Goal: Task Accomplishment & Management: Complete application form

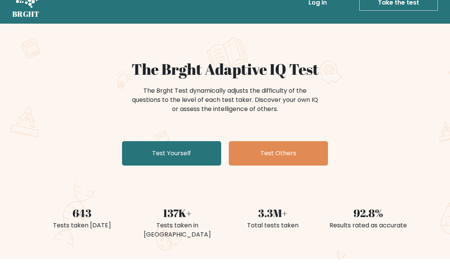
scroll to position [18, 0]
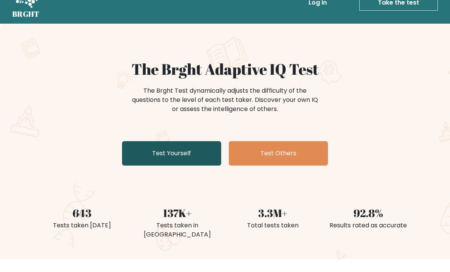
click at [205, 154] on link "Test Yourself" at bounding box center [171, 153] width 99 height 24
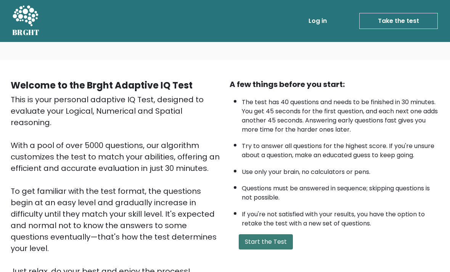
click at [271, 249] on button "Start the Test" at bounding box center [266, 241] width 54 height 15
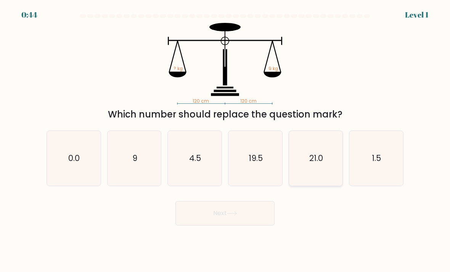
click at [328, 163] on icon "21.0" at bounding box center [316, 159] width 54 height 54
click at [225, 140] on input "e. 21.0" at bounding box center [225, 138] width 0 height 4
radio input "true"
click at [255, 225] on button "Next" at bounding box center [224, 213] width 99 height 24
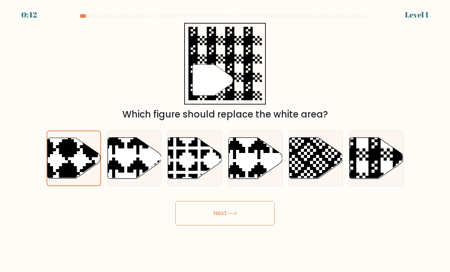
click at [252, 219] on button "Next" at bounding box center [224, 213] width 99 height 24
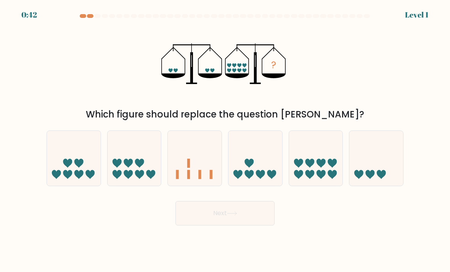
click at [244, 223] on button "Next" at bounding box center [224, 213] width 99 height 24
click at [244, 219] on button "Next" at bounding box center [224, 213] width 99 height 24
click at [90, 167] on icon at bounding box center [74, 158] width 54 height 45
click at [225, 140] on input "a." at bounding box center [225, 138] width 0 height 4
radio input "true"
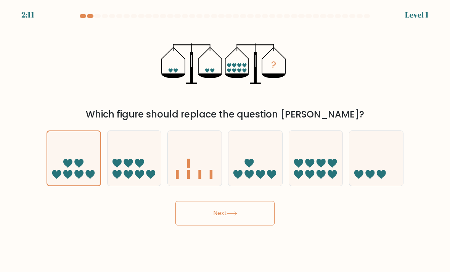
click at [233, 216] on button "Next" at bounding box center [224, 213] width 99 height 24
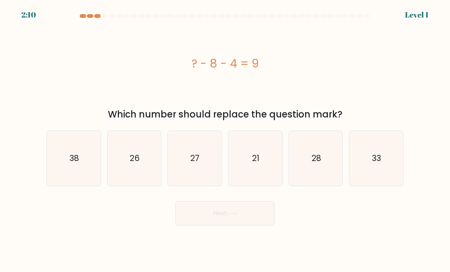
click at [229, 225] on button "Next" at bounding box center [224, 213] width 99 height 24
click at [74, 164] on text "38" at bounding box center [74, 158] width 10 height 11
click at [225, 140] on input "a. 38" at bounding box center [225, 138] width 0 height 4
radio input "true"
click at [228, 214] on button "Next" at bounding box center [224, 213] width 99 height 24
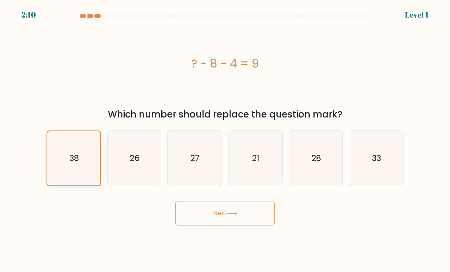
click at [74, 164] on text "38" at bounding box center [74, 158] width 10 height 11
click at [225, 140] on input "a. 38" at bounding box center [225, 138] width 0 height 4
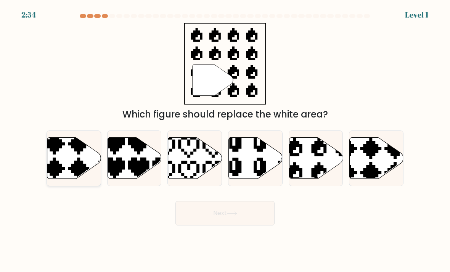
click at [73, 165] on icon at bounding box center [74, 158] width 54 height 41
click at [225, 140] on input "a." at bounding box center [225, 138] width 0 height 4
radio input "true"
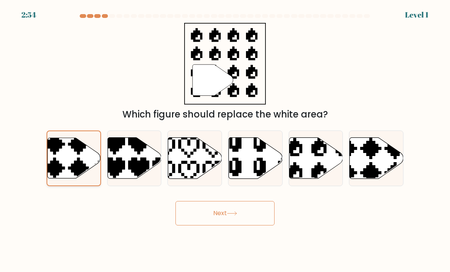
click at [226, 221] on button "Next" at bounding box center [224, 213] width 99 height 24
click at [71, 165] on icon at bounding box center [74, 158] width 53 height 40
click at [225, 140] on input "a." at bounding box center [225, 138] width 0 height 4
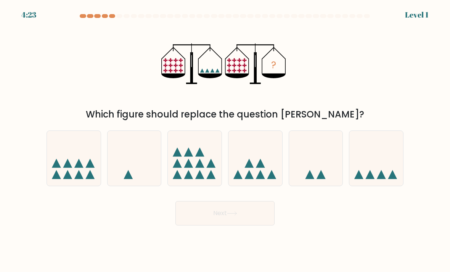
click at [224, 221] on button "Next" at bounding box center [224, 213] width 99 height 24
click at [72, 165] on icon at bounding box center [74, 158] width 54 height 45
click at [225, 140] on input "a." at bounding box center [225, 138] width 0 height 4
radio input "true"
click at [223, 218] on button "Next" at bounding box center [224, 213] width 99 height 24
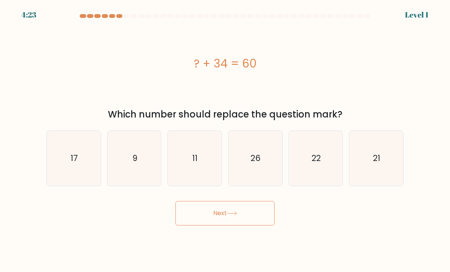
click at [225, 220] on button "Next" at bounding box center [224, 213] width 99 height 24
click at [72, 163] on text "17" at bounding box center [74, 158] width 7 height 11
click at [225, 140] on input "a. 17" at bounding box center [225, 138] width 0 height 4
radio input "true"
click at [228, 222] on button "Next" at bounding box center [224, 213] width 99 height 24
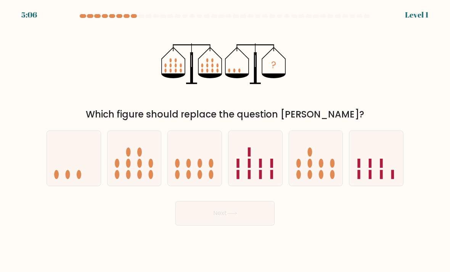
click at [72, 164] on icon at bounding box center [74, 158] width 54 height 45
click at [225, 140] on input "a." at bounding box center [225, 138] width 0 height 4
radio input "true"
click at [226, 221] on button "Next" at bounding box center [224, 213] width 99 height 24
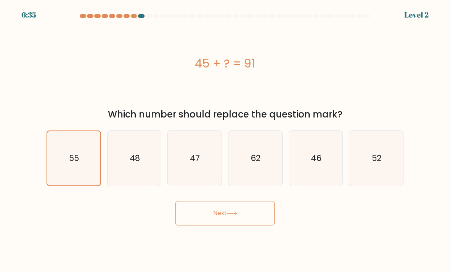
click at [225, 221] on button "Next" at bounding box center [224, 213] width 99 height 24
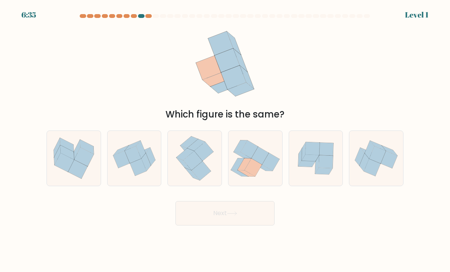
click at [226, 221] on button "Next" at bounding box center [224, 213] width 99 height 24
click at [228, 222] on button "Next" at bounding box center [224, 213] width 99 height 24
click at [73, 160] on icon at bounding box center [67, 152] width 14 height 14
click at [225, 140] on input "a." at bounding box center [225, 138] width 0 height 4
radio input "true"
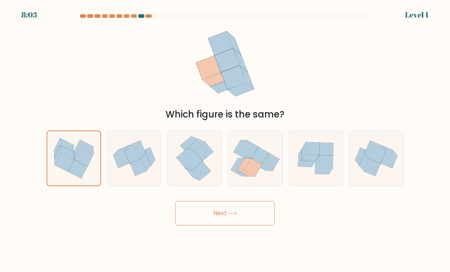
click at [226, 219] on button "Next" at bounding box center [224, 213] width 99 height 24
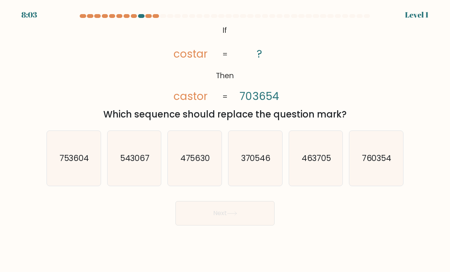
click at [225, 224] on button "Next" at bounding box center [224, 213] width 99 height 24
click at [80, 164] on text "753604" at bounding box center [74, 158] width 30 height 11
click at [225, 140] on input "a. 753604" at bounding box center [225, 138] width 0 height 4
radio input "true"
click at [224, 225] on button "Next" at bounding box center [224, 213] width 99 height 24
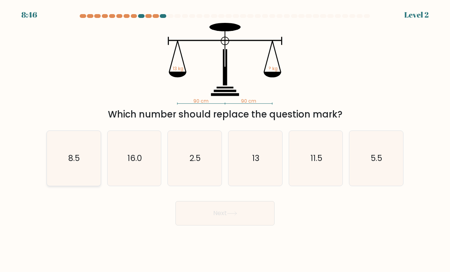
click at [80, 164] on text "8.5" at bounding box center [74, 158] width 11 height 11
click at [225, 140] on input "a. 8.5" at bounding box center [225, 138] width 0 height 4
radio input "true"
click at [225, 220] on button "Next" at bounding box center [224, 213] width 99 height 24
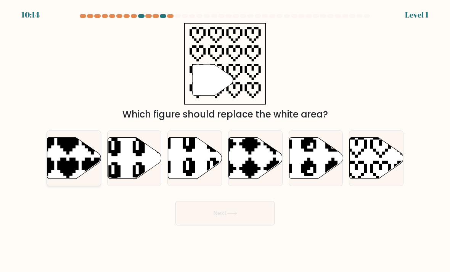
click at [80, 167] on icon at bounding box center [74, 158] width 54 height 41
click at [225, 140] on input "a." at bounding box center [225, 138] width 0 height 4
radio input "true"
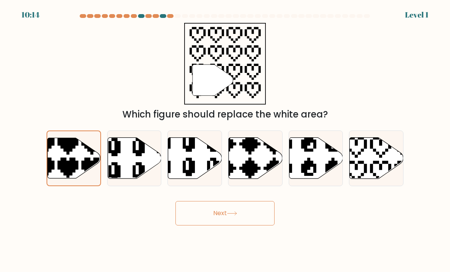
click at [222, 221] on button "Next" at bounding box center [224, 213] width 99 height 24
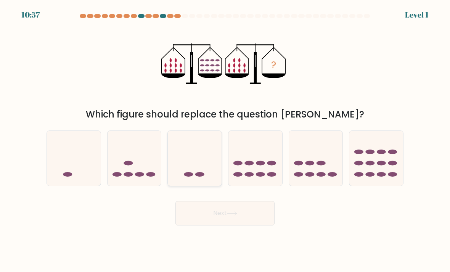
click at [215, 158] on icon at bounding box center [195, 158] width 54 height 45
click at [225, 140] on input "c." at bounding box center [225, 138] width 0 height 4
radio input "true"
click at [222, 213] on button "Next" at bounding box center [224, 213] width 99 height 24
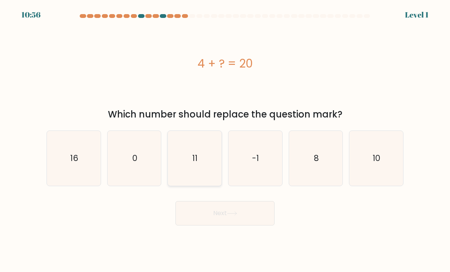
click at [210, 141] on icon "11" at bounding box center [195, 159] width 54 height 54
click at [225, 140] on input "c. 11" at bounding box center [225, 138] width 0 height 4
radio input "true"
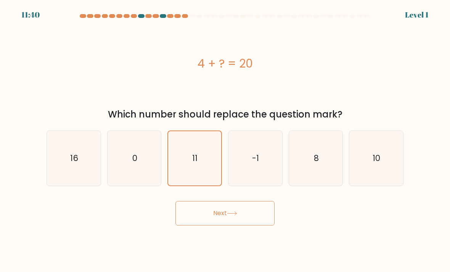
click at [237, 215] on icon at bounding box center [232, 213] width 10 height 4
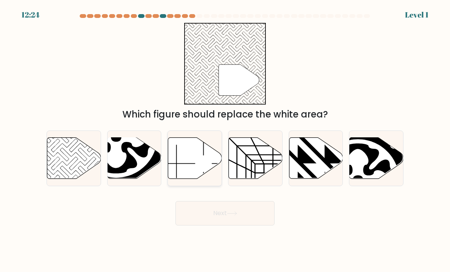
click at [205, 169] on icon at bounding box center [195, 158] width 54 height 41
click at [225, 140] on input "c." at bounding box center [225, 138] width 0 height 4
radio input "true"
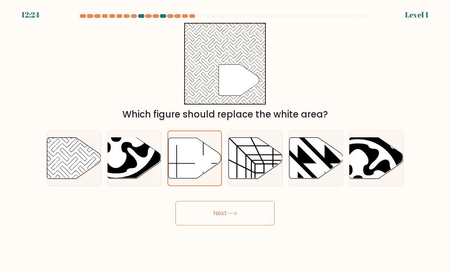
click at [218, 225] on button "Next" at bounding box center [224, 213] width 99 height 24
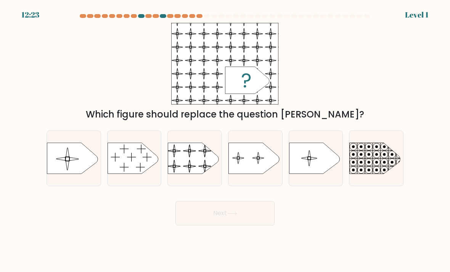
click at [218, 225] on button "Next" at bounding box center [224, 213] width 99 height 24
click at [206, 171] on rect at bounding box center [167, 139] width 123 height 93
click at [225, 140] on input "c." at bounding box center [225, 138] width 0 height 4
radio input "true"
click at [217, 220] on button "Next" at bounding box center [224, 213] width 99 height 24
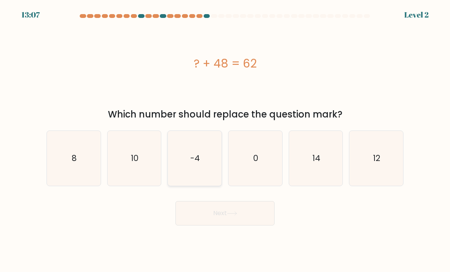
click at [210, 174] on icon "-4" at bounding box center [195, 159] width 54 height 54
click at [225, 140] on input "c. -4" at bounding box center [225, 138] width 0 height 4
radio input "true"
click at [230, 225] on button "Next" at bounding box center [224, 213] width 99 height 24
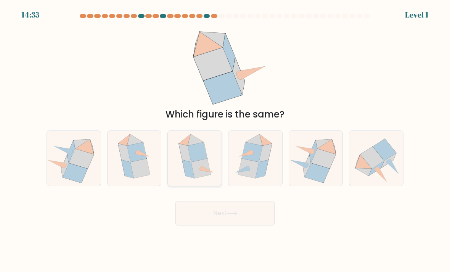
click at [210, 172] on icon at bounding box center [194, 158] width 45 height 55
click at [225, 140] on input "c." at bounding box center [225, 138] width 0 height 4
radio input "true"
click at [215, 216] on button "Next" at bounding box center [224, 213] width 99 height 24
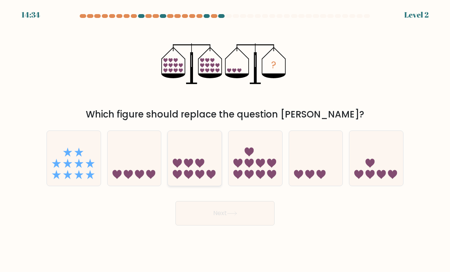
click at [207, 159] on icon at bounding box center [195, 158] width 54 height 45
click at [225, 140] on input "c." at bounding box center [225, 138] width 0 height 4
radio input "true"
click at [218, 219] on button "Next" at bounding box center [224, 213] width 99 height 24
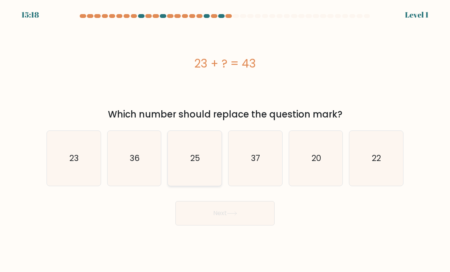
click at [207, 164] on icon "25" at bounding box center [195, 159] width 54 height 54
click at [225, 140] on input "c. 25" at bounding box center [225, 138] width 0 height 4
radio input "true"
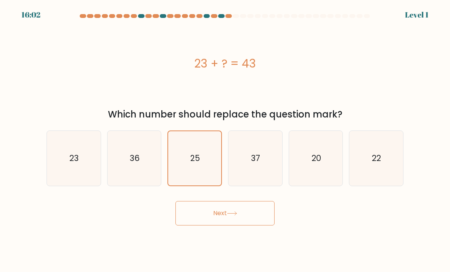
click at [212, 196] on form "a." at bounding box center [225, 119] width 450 height 211
click at [414, 14] on form "a." at bounding box center [225, 119] width 450 height 211
click at [233, 215] on icon at bounding box center [232, 213] width 10 height 4
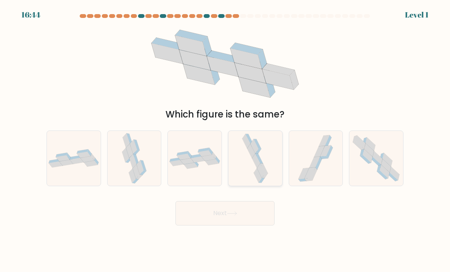
click at [252, 158] on icon at bounding box center [251, 151] width 8 height 14
click at [225, 140] on input "d." at bounding box center [225, 138] width 0 height 4
radio input "true"
click at [248, 216] on button "Next" at bounding box center [224, 213] width 99 height 24
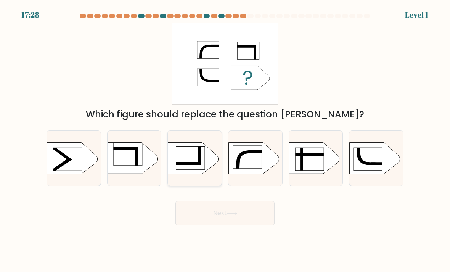
click at [209, 172] on rect at bounding box center [160, 140] width 140 height 106
click at [225, 140] on input "c." at bounding box center [225, 138] width 0 height 4
radio input "true"
click at [234, 225] on button "Next" at bounding box center [224, 213] width 99 height 24
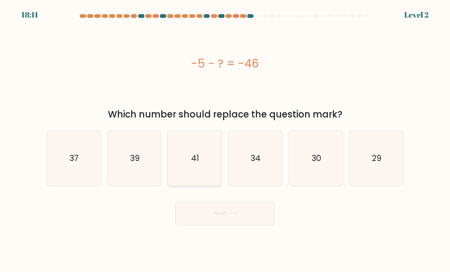
click at [192, 164] on text "41" at bounding box center [195, 158] width 8 height 11
click at [225, 140] on input "c. 41" at bounding box center [225, 138] width 0 height 4
radio input "true"
click at [202, 217] on button "Next" at bounding box center [224, 213] width 99 height 24
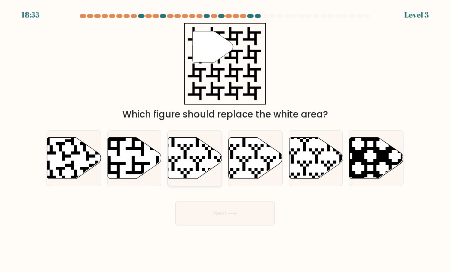
click at [198, 171] on icon at bounding box center [177, 180] width 97 height 97
click at [225, 140] on input "c." at bounding box center [225, 138] width 0 height 4
radio input "true"
drag, startPoint x: 207, startPoint y: 218, endPoint x: 207, endPoint y: 207, distance: 11.4
click at [207, 218] on button "Next" at bounding box center [224, 213] width 99 height 24
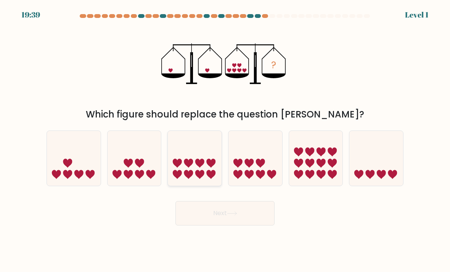
click at [205, 173] on icon at bounding box center [195, 158] width 54 height 45
click at [225, 140] on input "c." at bounding box center [225, 138] width 0 height 4
radio input "true"
click at [207, 222] on button "Next" at bounding box center [224, 213] width 99 height 24
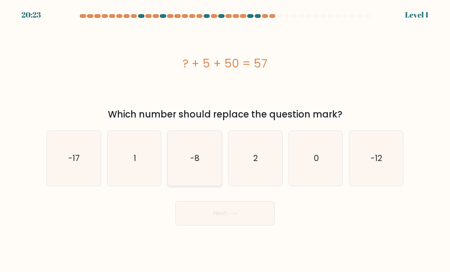
click at [207, 153] on icon "-8" at bounding box center [195, 159] width 54 height 54
click at [225, 140] on input "c. -8" at bounding box center [225, 138] width 0 height 4
radio input "true"
click at [242, 225] on button "Next" at bounding box center [224, 213] width 99 height 24
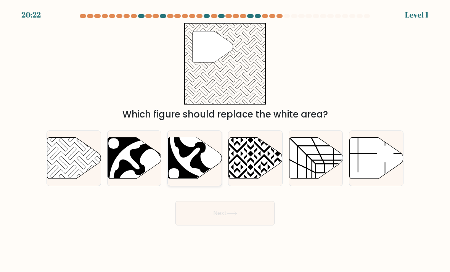
drag, startPoint x: 218, startPoint y: 173, endPoint x: 218, endPoint y: 182, distance: 9.5
click at [218, 173] on icon at bounding box center [211, 136] width 74 height 74
click at [225, 140] on input "c." at bounding box center [225, 138] width 0 height 4
radio input "true"
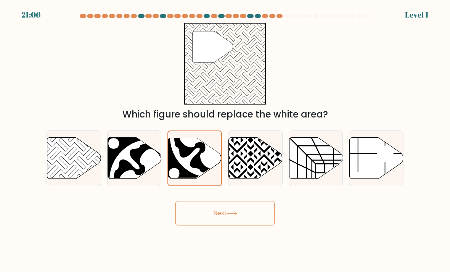
click at [220, 210] on button "Next" at bounding box center [224, 213] width 99 height 24
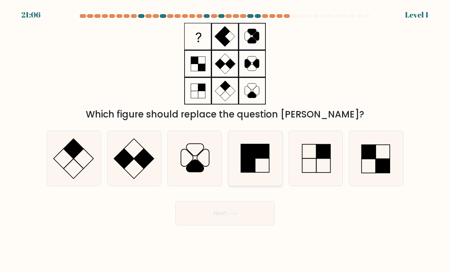
click at [252, 172] on rect at bounding box center [248, 165] width 14 height 14
click at [225, 140] on input "d." at bounding box center [225, 138] width 0 height 4
radio input "true"
click at [252, 210] on button "Next" at bounding box center [224, 213] width 99 height 24
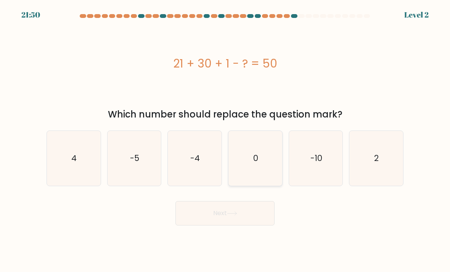
click at [250, 185] on icon "0" at bounding box center [255, 159] width 54 height 54
click at [225, 140] on input "d. 0" at bounding box center [225, 138] width 0 height 4
radio input "true"
click at [249, 215] on button "Next" at bounding box center [224, 213] width 99 height 24
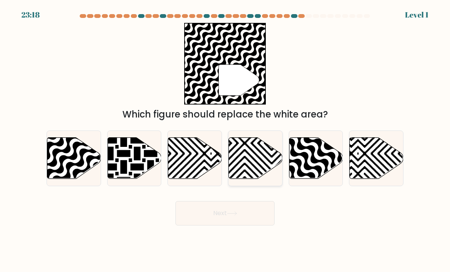
click at [250, 184] on icon at bounding box center [272, 136] width 108 height 108
click at [225, 140] on input "d." at bounding box center [225, 138] width 0 height 4
radio input "true"
click at [249, 216] on button "Next" at bounding box center [224, 213] width 99 height 24
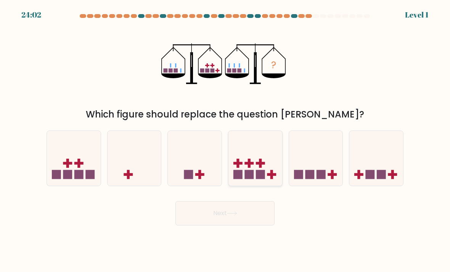
click at [249, 179] on rect at bounding box center [249, 174] width 9 height 9
click at [225, 140] on input "d." at bounding box center [225, 138] width 0 height 4
radio input "true"
click at [247, 222] on button "Next" at bounding box center [224, 213] width 99 height 24
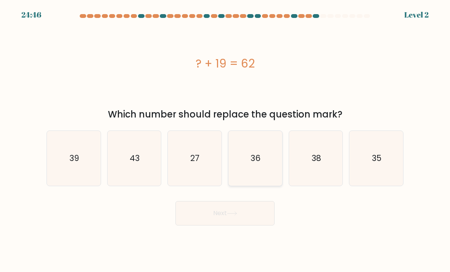
click at [252, 185] on icon "36" at bounding box center [255, 159] width 54 height 54
click at [225, 140] on input "d. 36" at bounding box center [225, 138] width 0 height 4
radio input "true"
click at [254, 235] on body "24:46 Level 2" at bounding box center [225, 136] width 450 height 272
click at [259, 225] on button "Next" at bounding box center [224, 213] width 99 height 24
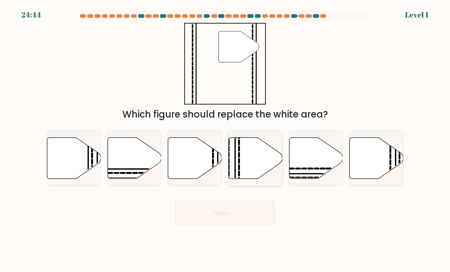
click at [260, 175] on icon at bounding box center [256, 158] width 54 height 41
click at [225, 140] on input "d." at bounding box center [225, 138] width 0 height 4
radio input "true"
click at [260, 215] on button "Next" at bounding box center [224, 213] width 99 height 24
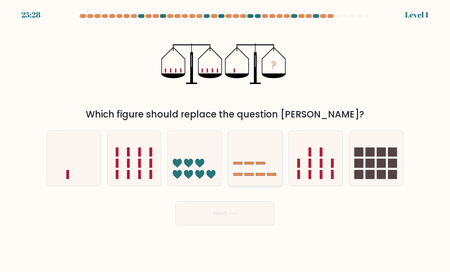
click at [264, 175] on icon at bounding box center [255, 158] width 54 height 45
click at [225, 140] on input "d." at bounding box center [225, 138] width 0 height 4
radio input "true"
click at [264, 236] on body "26:12 Level 1" at bounding box center [225, 136] width 450 height 272
click at [263, 223] on button "Next" at bounding box center [224, 213] width 99 height 24
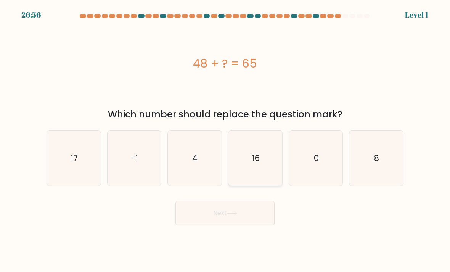
click at [267, 166] on icon "16" at bounding box center [255, 159] width 54 height 54
click at [225, 140] on input "d. 16" at bounding box center [225, 138] width 0 height 4
radio input "true"
click at [238, 224] on button "Next" at bounding box center [224, 213] width 99 height 24
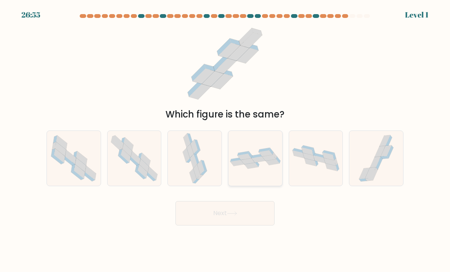
click at [261, 162] on icon at bounding box center [258, 159] width 14 height 6
click at [225, 140] on input "d." at bounding box center [225, 138] width 0 height 4
radio input "true"
click at [260, 205] on div "Next" at bounding box center [225, 210] width 366 height 30
click at [265, 220] on button "Next" at bounding box center [224, 213] width 99 height 24
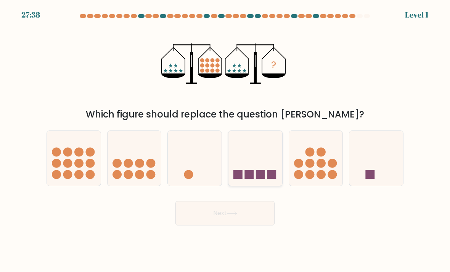
click at [264, 163] on icon at bounding box center [255, 158] width 54 height 45
click at [225, 140] on input "d." at bounding box center [225, 138] width 0 height 4
radio input "true"
click at [255, 221] on button "Next" at bounding box center [224, 213] width 99 height 24
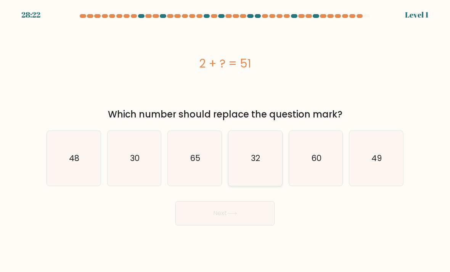
click at [257, 178] on icon "32" at bounding box center [255, 159] width 54 height 54
click at [225, 140] on input "d. 32" at bounding box center [225, 138] width 0 height 4
radio input "true"
click at [250, 222] on button "Next" at bounding box center [224, 213] width 99 height 24
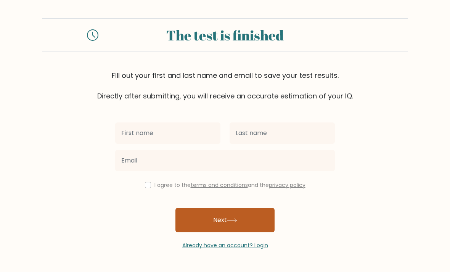
click at [217, 232] on button "Next" at bounding box center [224, 220] width 99 height 24
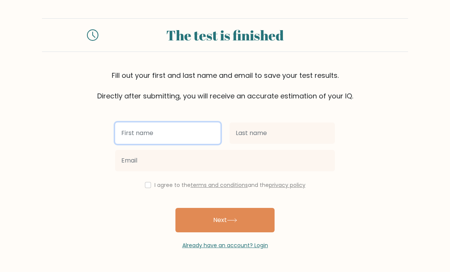
scroll to position [24, 0]
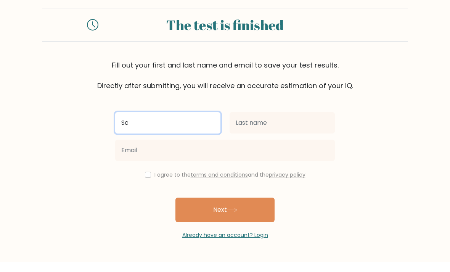
type input "Sc"
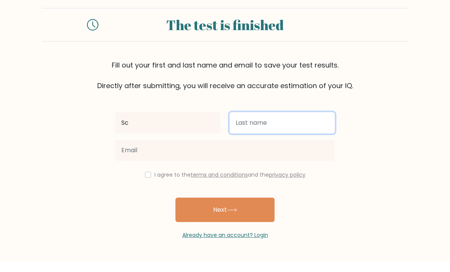
click at [276, 122] on input "text" at bounding box center [282, 132] width 105 height 21
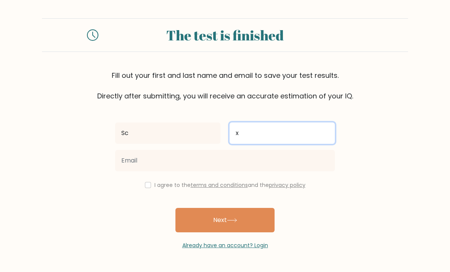
type input "x"
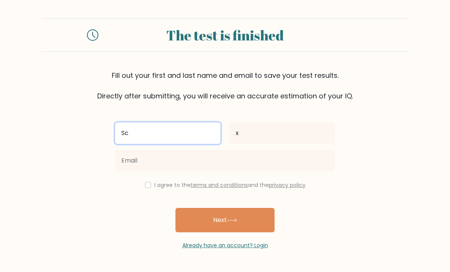
click at [159, 122] on input "Sc" at bounding box center [167, 132] width 105 height 21
type input "Scxxd"
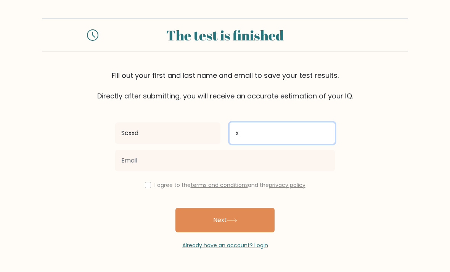
click at [262, 122] on input "x" at bounding box center [282, 132] width 105 height 21
type input "xxddx"
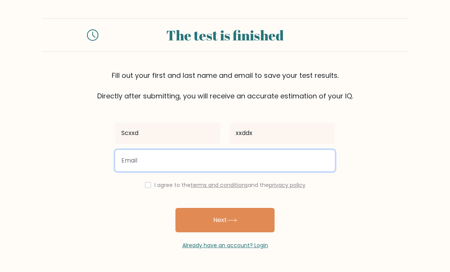
click at [203, 150] on input "email" at bounding box center [225, 160] width 220 height 21
paste input "negosaf197@erynka.com"
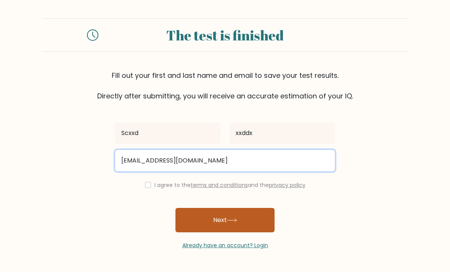
type input "negosaf197@erynka.com"
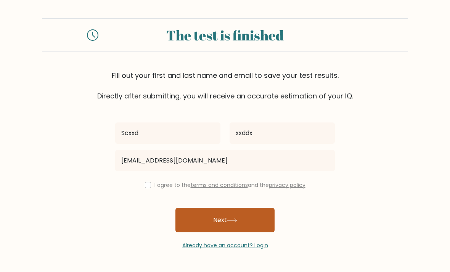
click at [249, 208] on button "Next" at bounding box center [224, 220] width 99 height 24
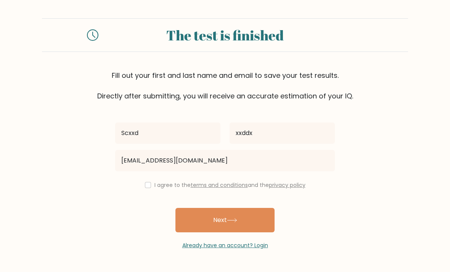
click at [171, 181] on label "I agree to the terms and conditions and the privacy policy" at bounding box center [229, 185] width 151 height 8
click at [146, 156] on div "Scxxd xxddx negosaf197@erynka.com I agree to the terms and conditions and the p…" at bounding box center [225, 175] width 229 height 148
click at [146, 182] on input "checkbox" at bounding box center [148, 185] width 6 height 6
checkbox input "true"
click at [198, 208] on button "Next" at bounding box center [224, 220] width 99 height 24
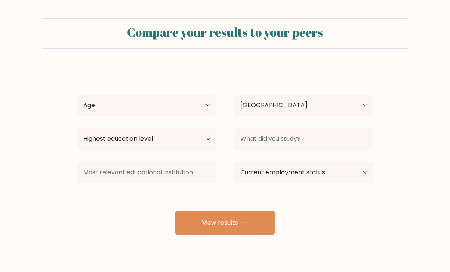
select select "US"
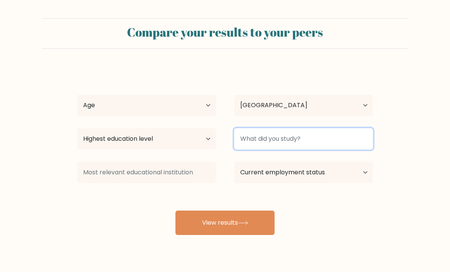
click at [318, 144] on input at bounding box center [303, 138] width 139 height 21
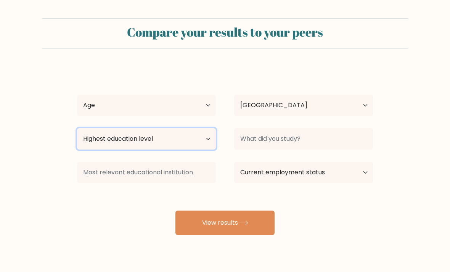
click at [106, 136] on select "Highest education level No schooling Primary Lower Secondary Upper Secondary Oc…" at bounding box center [146, 138] width 139 height 21
select select "bachelors_degree"
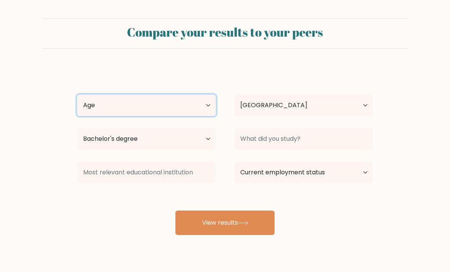
click at [120, 106] on select "Age Under 18 years old 18-24 years old 25-34 years old 35-44 years old 45-54 ye…" at bounding box center [146, 105] width 139 height 21
select select "18_24"
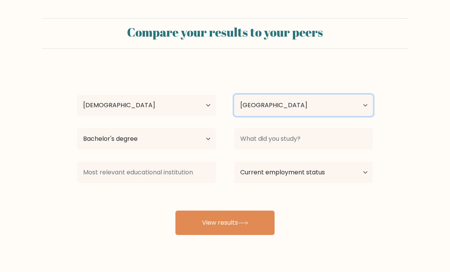
click at [324, 106] on select "Country Afghanistan Albania Algeria American Samoa Andorra Angola Anguilla Anta…" at bounding box center [303, 105] width 139 height 21
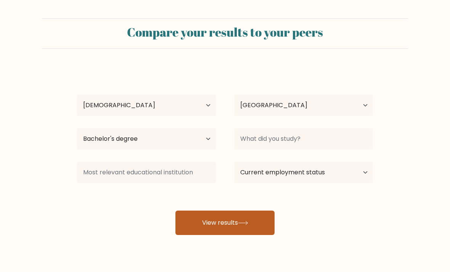
click at [258, 218] on button "View results" at bounding box center [224, 222] width 99 height 24
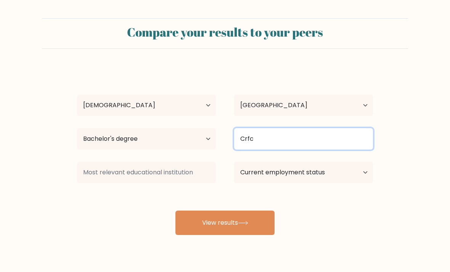
type input "Crfc"
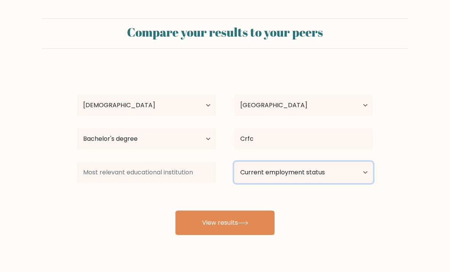
click at [282, 174] on select "Current employment status Employed Student Retired Other / prefer not to answer" at bounding box center [303, 172] width 139 height 21
select select "retired"
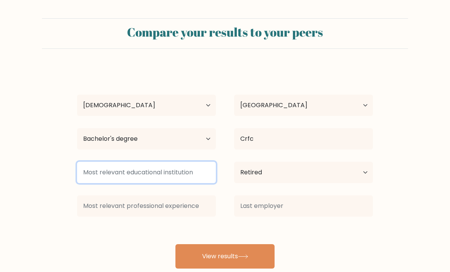
click at [103, 168] on input at bounding box center [146, 172] width 139 height 21
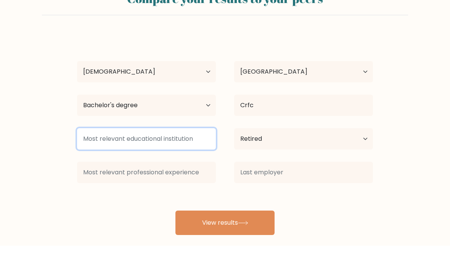
scroll to position [8, 0]
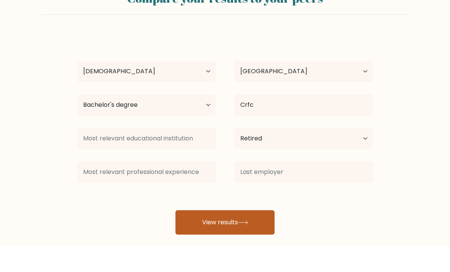
click at [259, 236] on button "View results" at bounding box center [224, 248] width 99 height 24
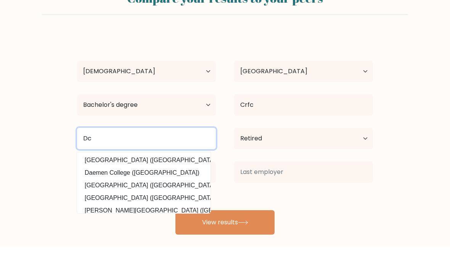
type input "Dc"
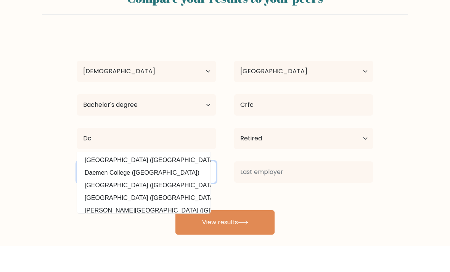
click at [201, 188] on input at bounding box center [146, 198] width 139 height 21
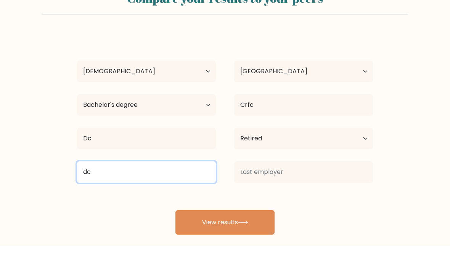
type input "dc"
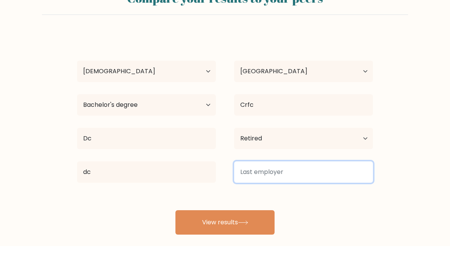
click at [300, 188] on input at bounding box center [303, 198] width 139 height 21
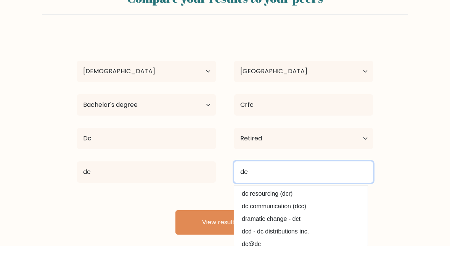
type input "dc"
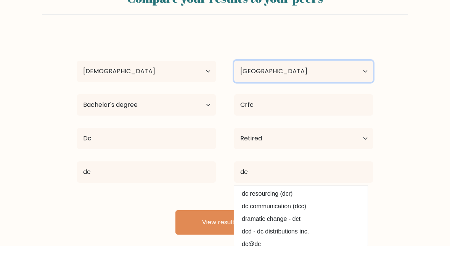
click at [314, 87] on select "Country Afghanistan Albania Algeria American Samoa Andorra Angola Anguilla Anta…" at bounding box center [303, 97] width 139 height 21
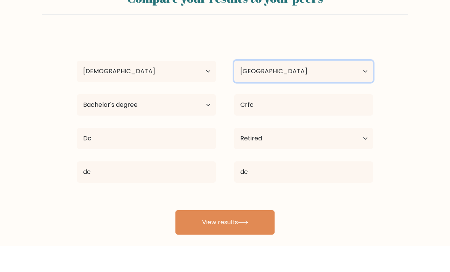
scroll to position [24, 0]
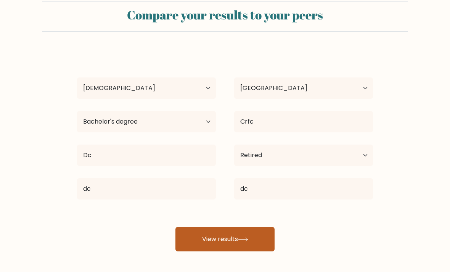
click at [242, 237] on icon at bounding box center [243, 239] width 10 height 4
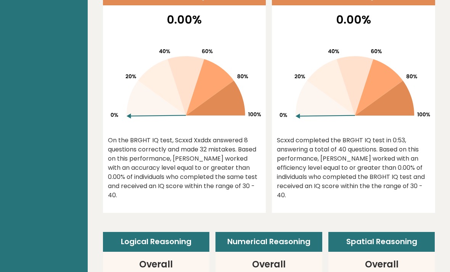
scroll to position [324, 0]
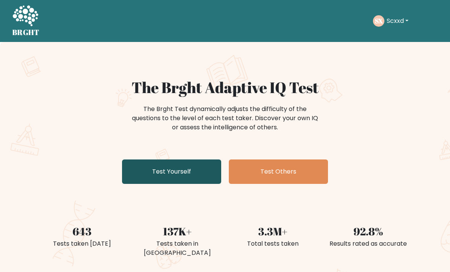
click at [217, 175] on link "Test Yourself" at bounding box center [171, 171] width 99 height 24
click at [213, 177] on link "Test Yourself" at bounding box center [171, 171] width 99 height 24
click at [140, 169] on link "Test Yourself" at bounding box center [171, 171] width 99 height 24
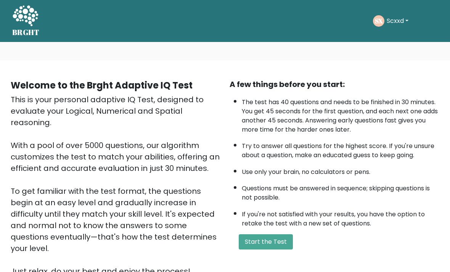
click at [397, 21] on button "Scxxd" at bounding box center [397, 21] width 26 height 10
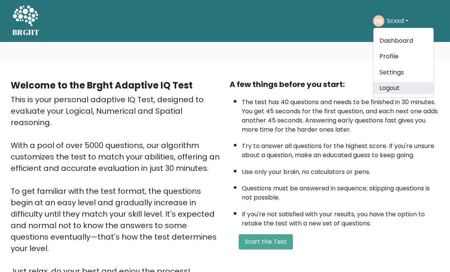
click at [392, 87] on link "Logout" at bounding box center [403, 88] width 60 height 12
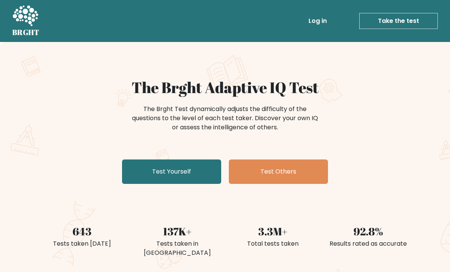
click at [19, 16] on icon at bounding box center [26, 15] width 26 height 21
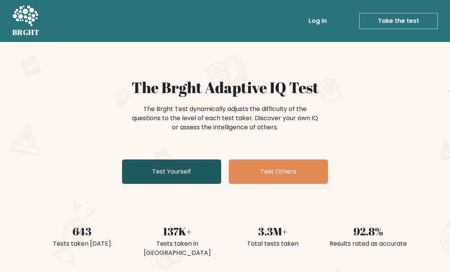
click at [188, 178] on link "Test Yourself" at bounding box center [171, 171] width 99 height 24
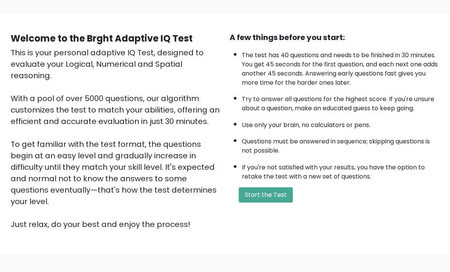
scroll to position [47, 0]
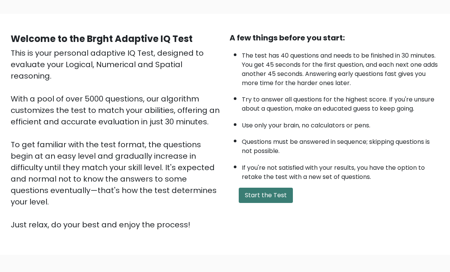
click at [279, 203] on button "Start the Test" at bounding box center [266, 195] width 54 height 15
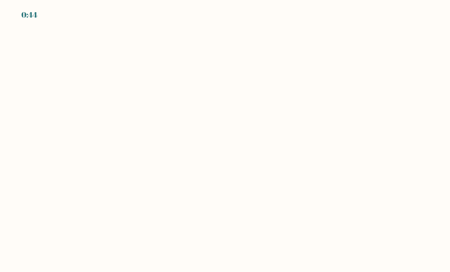
scroll to position [0, 0]
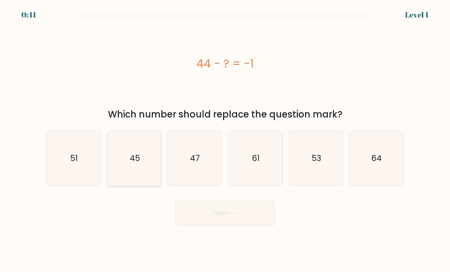
click at [145, 166] on icon "45" at bounding box center [135, 159] width 54 height 54
click at [225, 140] on input "b. 45" at bounding box center [225, 138] width 0 height 4
radio input "true"
click at [212, 220] on button "Next" at bounding box center [224, 213] width 99 height 24
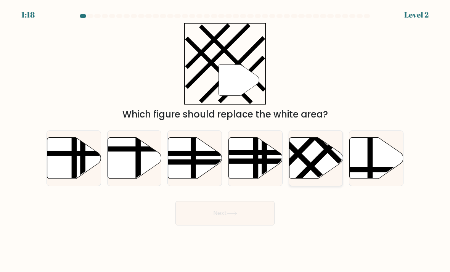
click at [321, 158] on icon at bounding box center [316, 158] width 54 height 41
click at [225, 140] on input "e." at bounding box center [225, 138] width 0 height 4
radio input "true"
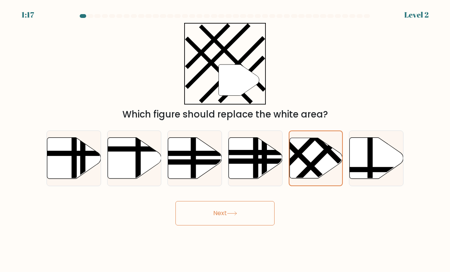
click at [242, 225] on button "Next" at bounding box center [224, 213] width 99 height 24
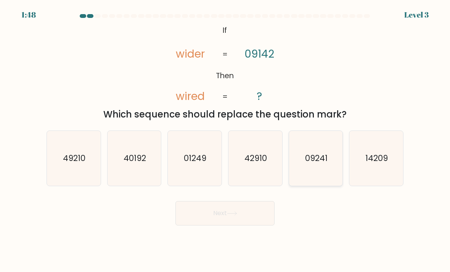
click at [314, 176] on icon "09241" at bounding box center [316, 159] width 54 height 54
click at [225, 140] on input "e. 09241" at bounding box center [225, 138] width 0 height 4
radio input "true"
click at [250, 225] on button "Next" at bounding box center [224, 213] width 99 height 24
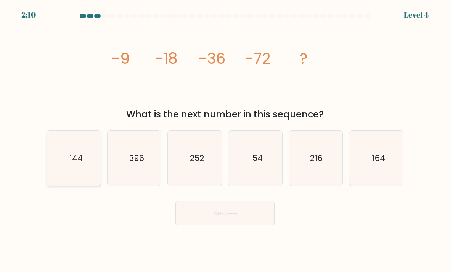
click at [79, 161] on text "-144" at bounding box center [75, 158] width 18 height 11
click at [225, 140] on input "a. -144" at bounding box center [225, 138] width 0 height 4
radio input "true"
click at [241, 220] on button "Next" at bounding box center [224, 213] width 99 height 24
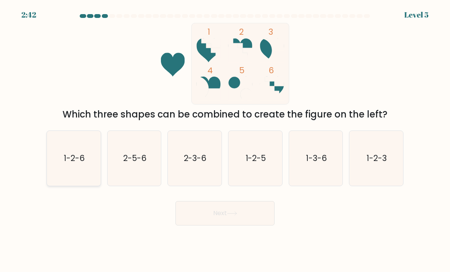
click at [74, 156] on icon "1-2-6" at bounding box center [74, 159] width 54 height 54
click at [225, 140] on input "a. 1-2-6" at bounding box center [225, 138] width 0 height 4
radio input "true"
click at [252, 225] on button "Next" at bounding box center [224, 213] width 99 height 24
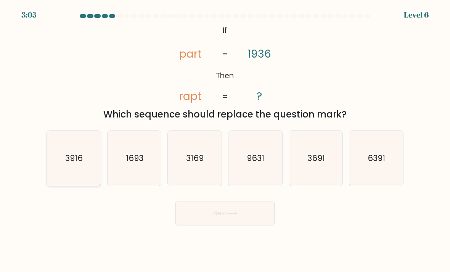
click at [65, 161] on icon "3916" at bounding box center [74, 159] width 54 height 54
click at [225, 140] on input "a. 3916" at bounding box center [225, 138] width 0 height 4
radio input "true"
click at [258, 224] on button "Next" at bounding box center [224, 213] width 99 height 24
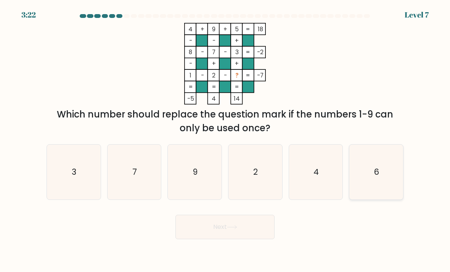
click at [368, 190] on icon "6" at bounding box center [376, 172] width 54 height 54
click at [225, 140] on input "f. 6" at bounding box center [225, 138] width 0 height 4
radio input "true"
click at [241, 239] on button "Next" at bounding box center [224, 227] width 99 height 24
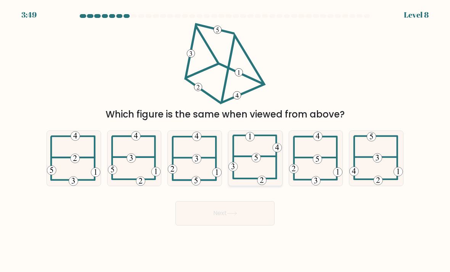
click at [263, 156] on 604 at bounding box center [255, 156] width 43 height 0
click at [225, 140] on input "d." at bounding box center [225, 138] width 0 height 4
radio input "true"
click at [249, 223] on button "Next" at bounding box center [224, 213] width 99 height 24
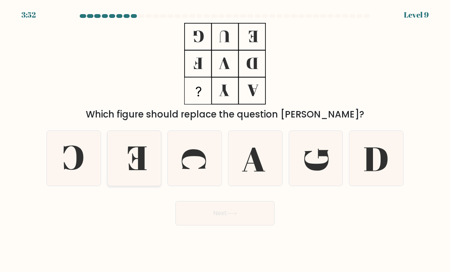
click at [120, 161] on icon at bounding box center [135, 159] width 54 height 54
click at [225, 140] on input "b." at bounding box center [225, 138] width 0 height 4
radio input "true"
click at [63, 177] on icon at bounding box center [74, 159] width 54 height 54
click at [225, 140] on input "a." at bounding box center [225, 138] width 0 height 4
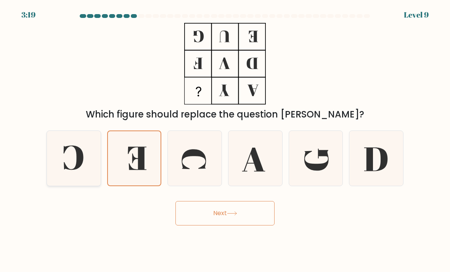
radio input "true"
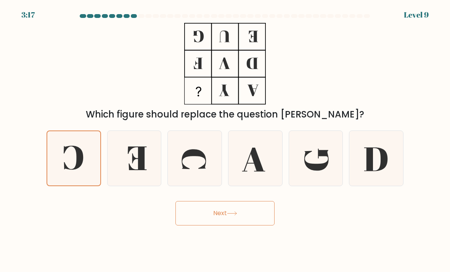
click at [205, 219] on button "Next" at bounding box center [224, 213] width 99 height 24
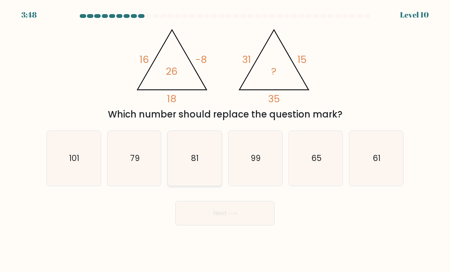
click at [200, 165] on icon "81" at bounding box center [195, 159] width 54 height 54
click at [225, 140] on input "c. 81" at bounding box center [225, 138] width 0 height 4
radio input "true"
click at [216, 224] on button "Next" at bounding box center [224, 213] width 99 height 24
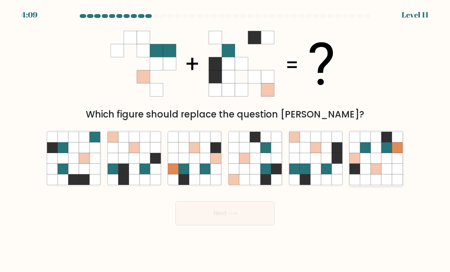
click at [367, 172] on icon at bounding box center [365, 169] width 11 height 11
click at [225, 140] on input "f." at bounding box center [225, 138] width 0 height 4
radio input "true"
click at [321, 153] on icon at bounding box center [315, 147] width 11 height 11
click at [225, 140] on input "e." at bounding box center [225, 138] width 0 height 4
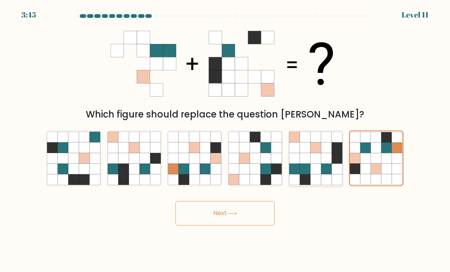
radio input "true"
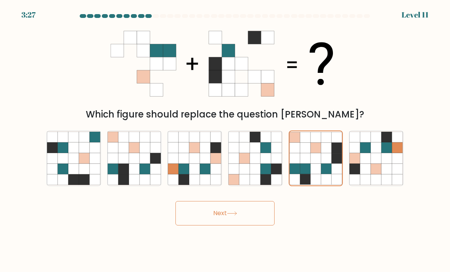
click at [241, 222] on button "Next" at bounding box center [224, 213] width 99 height 24
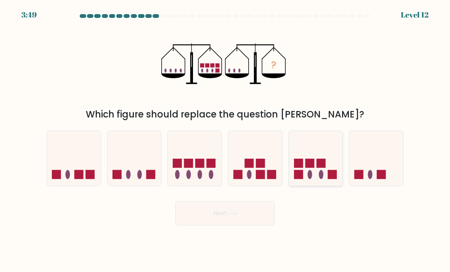
click at [310, 167] on rect at bounding box center [309, 163] width 9 height 9
click at [225, 140] on input "e." at bounding box center [225, 138] width 0 height 4
radio input "true"
click at [257, 220] on button "Next" at bounding box center [224, 213] width 99 height 24
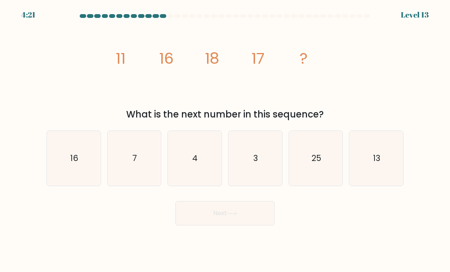
click at [136, 75] on icon "image/svg+xml 11 16 18 17 ?" at bounding box center [225, 64] width 229 height 82
click at [190, 80] on icon "image/svg+xml 11 16 18 17 ?" at bounding box center [225, 64] width 229 height 82
click at [135, 50] on icon "image/svg+xml 11 16 18 17 ?" at bounding box center [225, 64] width 229 height 82
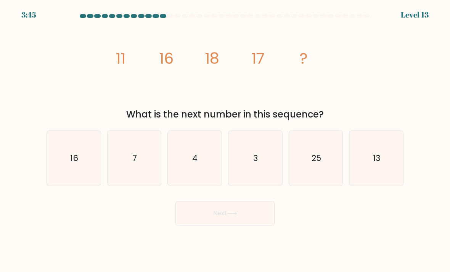
click at [181, 62] on icon "image/svg+xml 11 16 18 17 ?" at bounding box center [225, 64] width 229 height 82
click at [234, 60] on icon "image/svg+xml 11 16 18 17 ?" at bounding box center [225, 64] width 229 height 82
click at [309, 170] on icon "25" at bounding box center [316, 159] width 54 height 54
click at [225, 140] on input "e. 25" at bounding box center [225, 138] width 0 height 4
radio input "true"
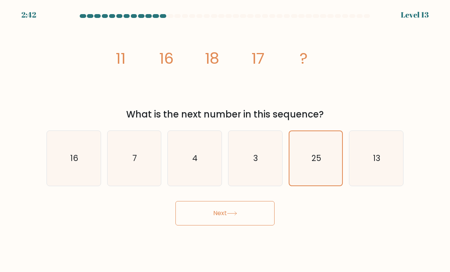
click at [245, 220] on button "Next" at bounding box center [224, 213] width 99 height 24
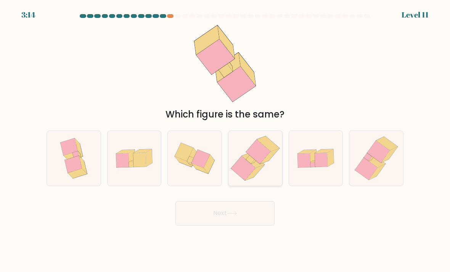
click at [244, 170] on icon at bounding box center [243, 168] width 25 height 24
click at [225, 140] on input "d." at bounding box center [225, 138] width 0 height 4
radio input "true"
click at [249, 220] on button "Next" at bounding box center [224, 213] width 99 height 24
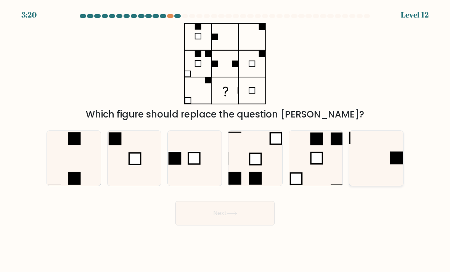
click at [379, 162] on icon at bounding box center [376, 159] width 54 height 54
click at [225, 140] on input "f." at bounding box center [225, 138] width 0 height 4
radio input "true"
click at [236, 215] on icon at bounding box center [231, 213] width 9 height 3
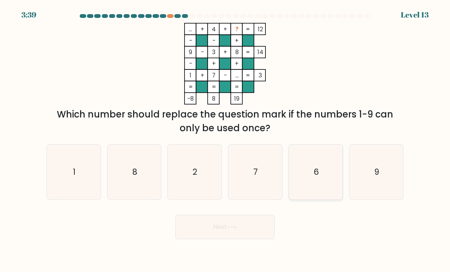
click at [317, 175] on text "6" at bounding box center [315, 171] width 5 height 11
click at [225, 140] on input "e. 6" at bounding box center [225, 138] width 0 height 4
radio input "true"
click at [250, 232] on button "Next" at bounding box center [224, 227] width 99 height 24
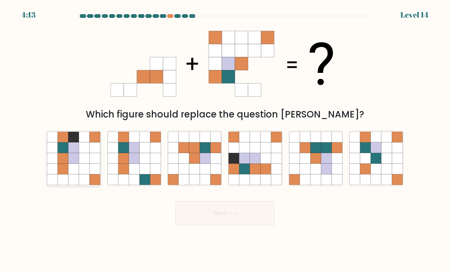
click at [67, 152] on icon at bounding box center [63, 147] width 11 height 11
click at [225, 140] on input "a." at bounding box center [225, 138] width 0 height 4
radio input "true"
click at [178, 149] on icon at bounding box center [173, 147] width 11 height 11
click at [225, 140] on input "c." at bounding box center [225, 138] width 0 height 4
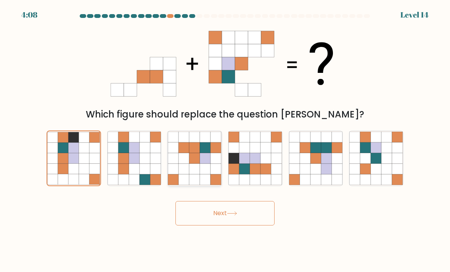
radio input "true"
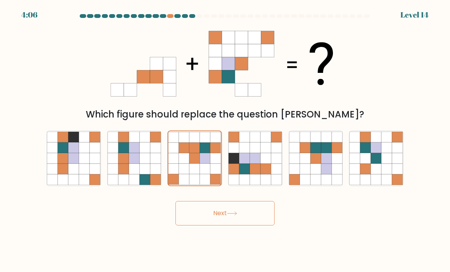
click at [234, 215] on icon at bounding box center [232, 213] width 10 height 4
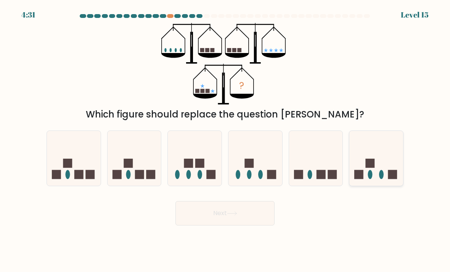
click at [380, 170] on icon at bounding box center [376, 158] width 54 height 45
click at [225, 140] on input "f." at bounding box center [225, 138] width 0 height 4
radio input "true"
click at [246, 225] on button "Next" at bounding box center [224, 213] width 99 height 24
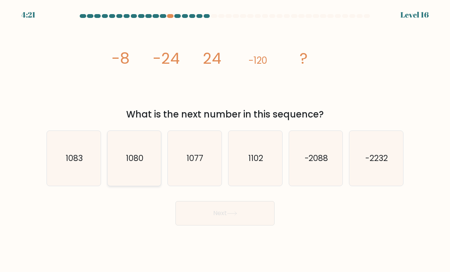
click at [139, 176] on icon "1080" at bounding box center [135, 159] width 54 height 54
click at [225, 140] on input "b. 1080" at bounding box center [225, 138] width 0 height 4
radio input "true"
click at [233, 213] on button "Next" at bounding box center [224, 213] width 99 height 24
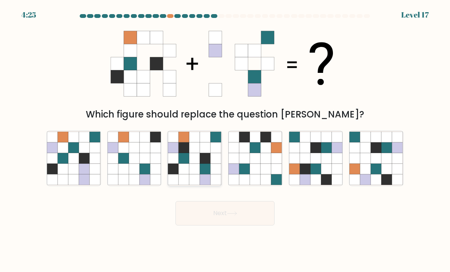
click at [199, 163] on icon at bounding box center [194, 158] width 11 height 11
click at [225, 140] on input "c." at bounding box center [225, 138] width 0 height 4
radio input "true"
click at [235, 215] on icon at bounding box center [232, 213] width 10 height 4
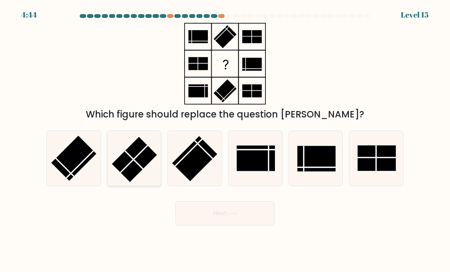
click at [138, 164] on rect at bounding box center [134, 159] width 45 height 45
click at [225, 140] on input "b." at bounding box center [225, 138] width 0 height 4
radio input "true"
click at [238, 219] on button "Next" at bounding box center [224, 213] width 99 height 24
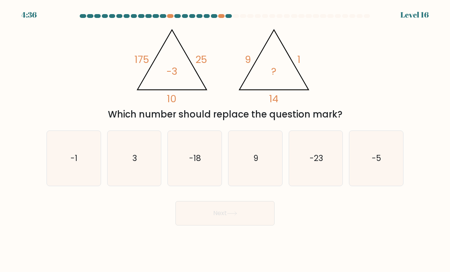
click at [207, 67] on icon "@import url('https://fonts.googleapis.com/css?family=Abril+Fatface:400,100,100i…" at bounding box center [225, 64] width 188 height 82
click at [83, 162] on icon "-1" at bounding box center [74, 159] width 54 height 54
click at [225, 140] on input "a. -1" at bounding box center [225, 138] width 0 height 4
radio input "true"
click at [316, 159] on text "-23" at bounding box center [316, 158] width 13 height 11
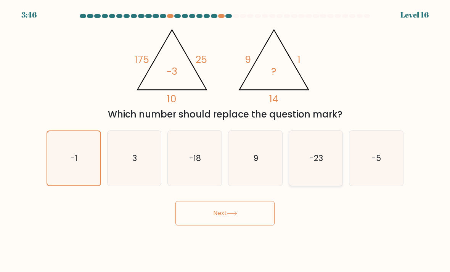
click at [225, 140] on input "e. -23" at bounding box center [225, 138] width 0 height 4
radio input "true"
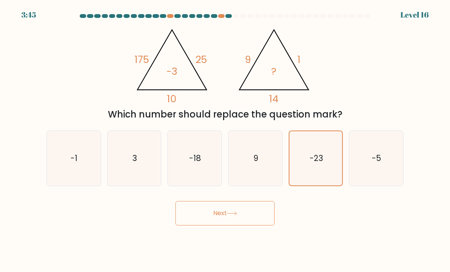
click at [251, 225] on button "Next" at bounding box center [224, 213] width 99 height 24
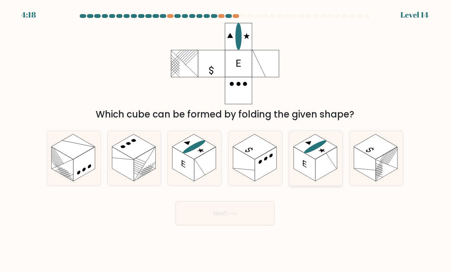
click at [328, 156] on rect at bounding box center [326, 164] width 22 height 34
click at [225, 140] on input "e." at bounding box center [225, 138] width 0 height 4
radio input "true"
click at [213, 156] on rect at bounding box center [205, 164] width 22 height 34
click at [225, 140] on input "c." at bounding box center [225, 138] width 0 height 4
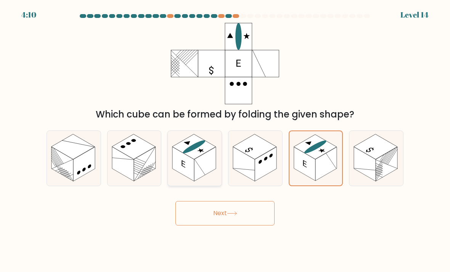
radio input "true"
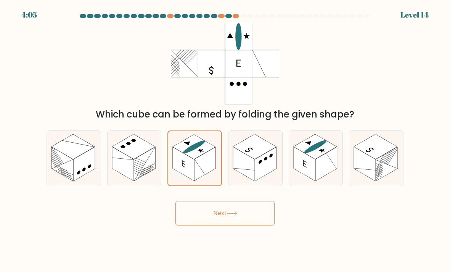
click at [262, 221] on button "Next" at bounding box center [224, 213] width 99 height 24
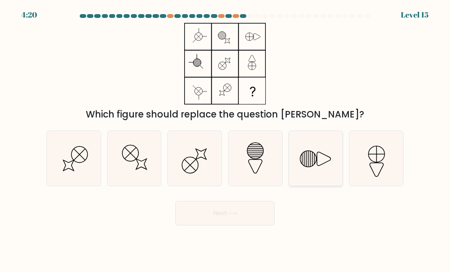
click at [328, 155] on icon at bounding box center [316, 159] width 54 height 54
click at [225, 140] on input "e." at bounding box center [225, 138] width 0 height 4
radio input "true"
click at [235, 220] on button "Next" at bounding box center [224, 213] width 99 height 24
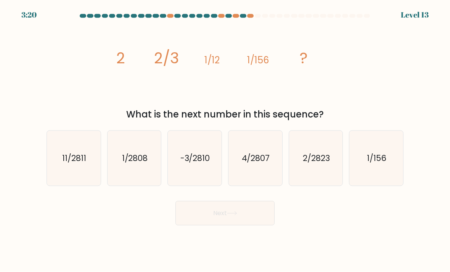
scroll to position [0, 0]
click at [125, 160] on text "1/2808" at bounding box center [135, 158] width 26 height 11
click at [225, 140] on input "b. 1/2808" at bounding box center [225, 138] width 0 height 4
radio input "true"
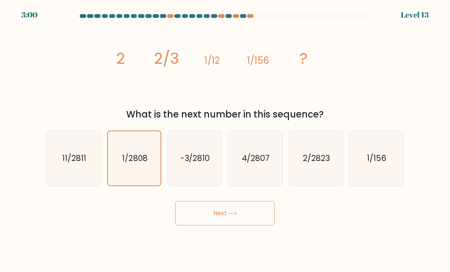
click at [242, 214] on button "Next" at bounding box center [224, 213] width 99 height 24
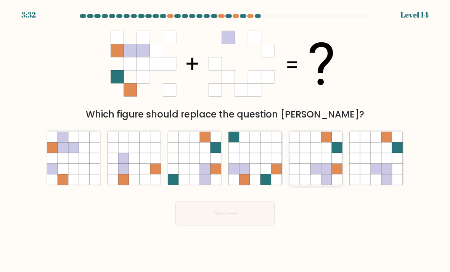
click at [319, 164] on icon at bounding box center [315, 158] width 11 height 11
click at [225, 140] on input "e." at bounding box center [225, 138] width 0 height 4
radio input "true"
click at [249, 225] on button "Next" at bounding box center [224, 213] width 99 height 24
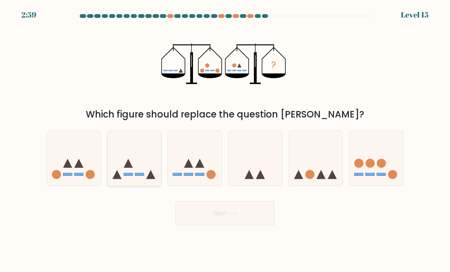
click at [114, 158] on icon at bounding box center [135, 158] width 54 height 45
click at [225, 140] on input "b." at bounding box center [225, 138] width 0 height 4
radio input "true"
click at [207, 222] on button "Next" at bounding box center [224, 213] width 99 height 24
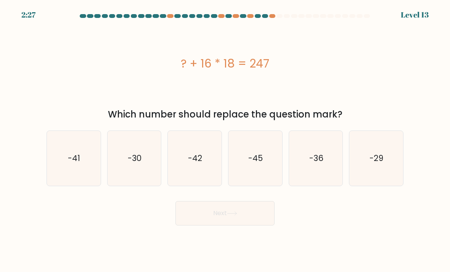
click at [221, 87] on div "? + 16 * 18 = 247" at bounding box center [225, 64] width 357 height 82
click at [54, 175] on icon "-41" at bounding box center [74, 159] width 54 height 54
click at [225, 140] on input "a. -41" at bounding box center [225, 138] width 0 height 4
radio input "true"
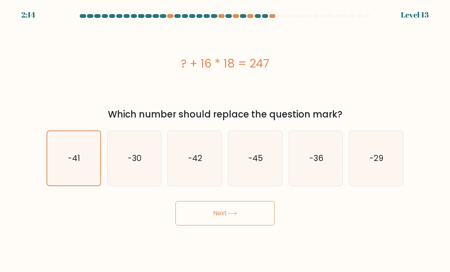
click at [225, 211] on button "Next" at bounding box center [224, 213] width 99 height 24
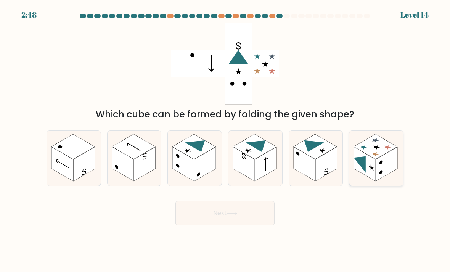
click at [372, 151] on rect at bounding box center [375, 146] width 43 height 25
click at [225, 140] on input "f." at bounding box center [225, 138] width 0 height 4
radio input "true"
click at [252, 209] on button "Next" at bounding box center [224, 213] width 99 height 24
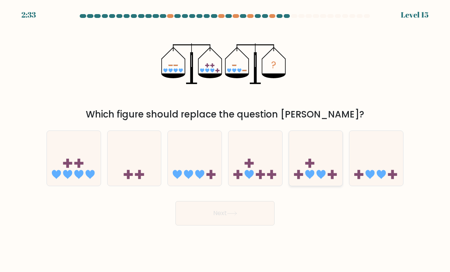
click at [319, 155] on icon at bounding box center [316, 158] width 54 height 45
click at [225, 140] on input "e." at bounding box center [225, 138] width 0 height 4
radio input "true"
click at [248, 204] on button "Next" at bounding box center [224, 213] width 99 height 24
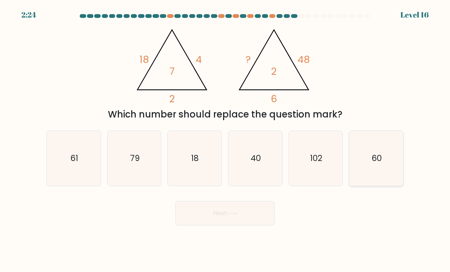
click at [358, 183] on icon "60" at bounding box center [376, 159] width 54 height 54
click at [225, 140] on input "f. 60" at bounding box center [225, 138] width 0 height 4
radio input "true"
click at [244, 211] on button "Next" at bounding box center [224, 213] width 99 height 24
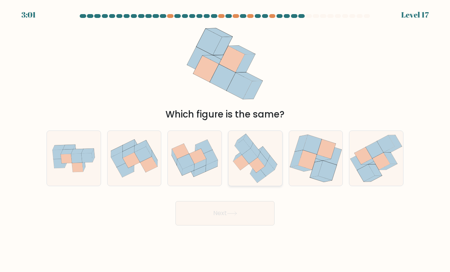
click at [262, 179] on icon at bounding box center [254, 158] width 53 height 55
click at [225, 140] on input "d." at bounding box center [225, 138] width 0 height 4
radio input "true"
click at [240, 214] on button "Next" at bounding box center [224, 213] width 99 height 24
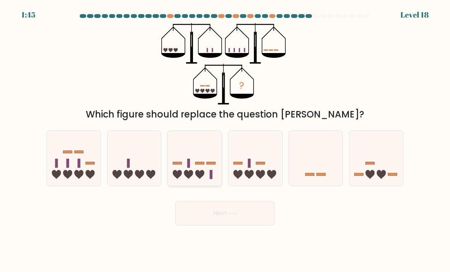
click at [202, 167] on icon at bounding box center [195, 158] width 54 height 45
click at [225, 140] on input "c." at bounding box center [225, 138] width 0 height 4
radio input "true"
click at [240, 216] on button "Next" at bounding box center [224, 213] width 99 height 24
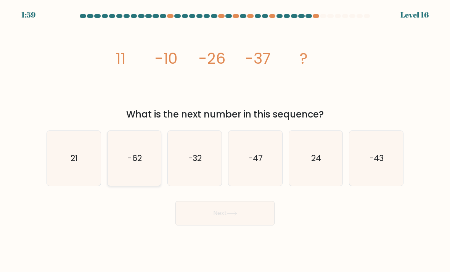
click at [143, 155] on icon "-62" at bounding box center [135, 159] width 54 height 54
click at [225, 140] on input "b. -62" at bounding box center [225, 138] width 0 height 4
radio input "true"
click at [238, 230] on body "1:59 Level 16" at bounding box center [225, 136] width 450 height 272
click at [239, 217] on button "Next" at bounding box center [224, 213] width 99 height 24
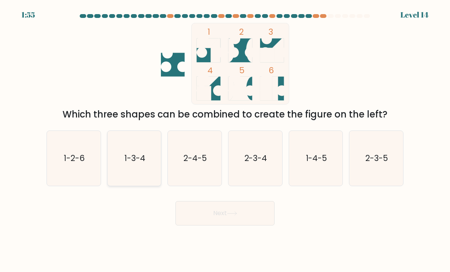
click at [151, 171] on icon "1-3-4" at bounding box center [135, 159] width 54 height 54
click at [225, 140] on input "b. 1-3-4" at bounding box center [225, 138] width 0 height 4
radio input "true"
click at [233, 220] on button "Next" at bounding box center [224, 213] width 99 height 24
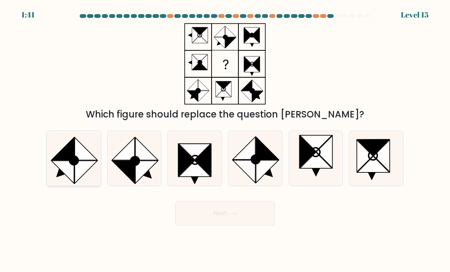
click at [83, 161] on icon at bounding box center [86, 172] width 23 height 23
click at [225, 140] on input "a." at bounding box center [225, 138] width 0 height 4
radio input "true"
click at [213, 214] on button "Next" at bounding box center [224, 213] width 99 height 24
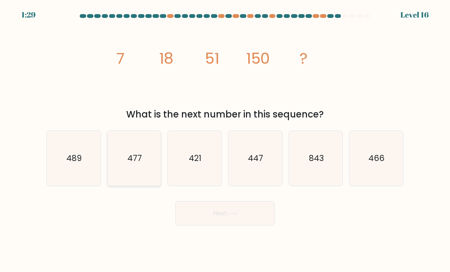
click at [123, 148] on icon "477" at bounding box center [135, 159] width 54 height 54
click at [225, 140] on input "b. 477" at bounding box center [225, 138] width 0 height 4
radio input "true"
click at [119, 62] on tspan "7" at bounding box center [120, 58] width 8 height 21
click at [168, 66] on icon "image/svg+xml 7 18 51 150 ?" at bounding box center [225, 64] width 229 height 82
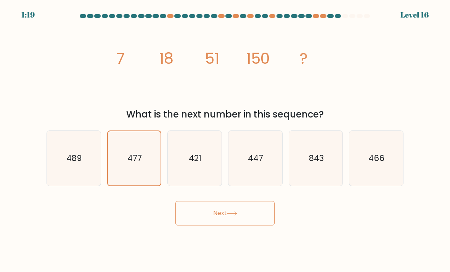
click at [212, 71] on icon "image/svg+xml 7 18 51 150 ?" at bounding box center [225, 64] width 229 height 82
click at [254, 69] on icon "image/svg+xml 7 18 51 150 ?" at bounding box center [225, 64] width 229 height 82
click at [205, 217] on button "Next" at bounding box center [224, 213] width 99 height 24
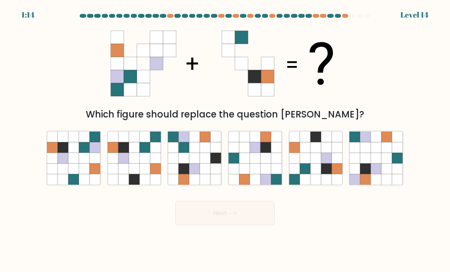
scroll to position [0, 0]
click at [74, 163] on icon at bounding box center [73, 158] width 11 height 11
click at [225, 140] on input "a." at bounding box center [225, 138] width 0 height 4
radio input "true"
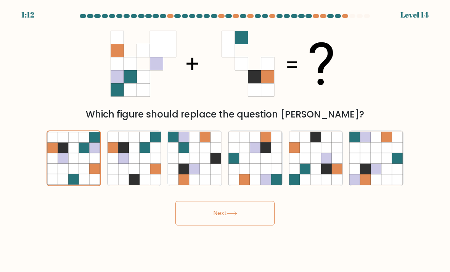
click at [210, 213] on button "Next" at bounding box center [224, 213] width 99 height 24
click at [219, 225] on button "Next" at bounding box center [224, 213] width 99 height 24
click at [223, 222] on button "Next" at bounding box center [224, 213] width 99 height 24
click at [238, 225] on button "Next" at bounding box center [224, 213] width 99 height 24
click at [229, 215] on icon at bounding box center [232, 213] width 10 height 4
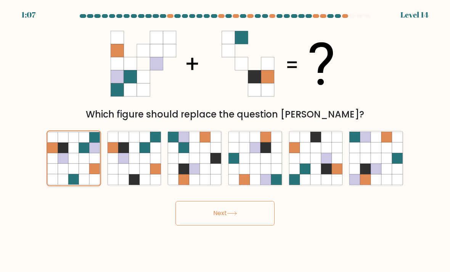
click at [72, 151] on icon at bounding box center [74, 148] width 11 height 11
click at [225, 140] on input "a." at bounding box center [225, 138] width 0 height 4
click at [128, 161] on icon at bounding box center [123, 158] width 11 height 11
click at [225, 140] on input "b." at bounding box center [225, 138] width 0 height 4
radio input "true"
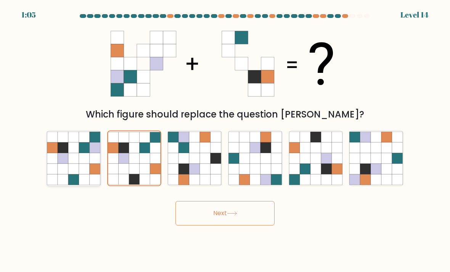
click at [75, 161] on icon at bounding box center [73, 158] width 11 height 11
click at [225, 140] on input "a." at bounding box center [225, 138] width 0 height 4
radio input "true"
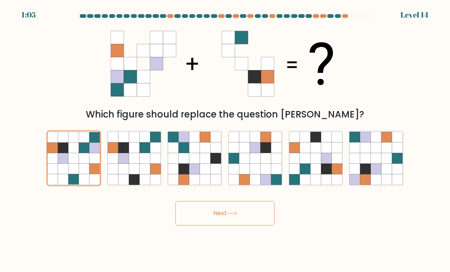
click at [229, 225] on button "Next" at bounding box center [224, 213] width 99 height 24
click at [230, 215] on icon at bounding box center [232, 213] width 10 height 4
click at [229, 215] on icon at bounding box center [232, 213] width 10 height 4
click at [230, 217] on button "Next" at bounding box center [224, 213] width 99 height 24
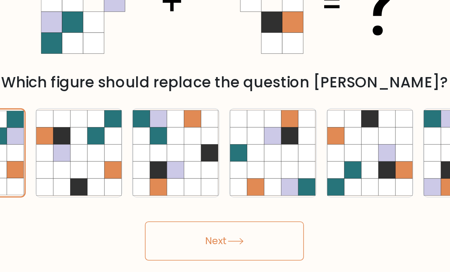
click at [175, 201] on button "Next" at bounding box center [224, 213] width 99 height 24
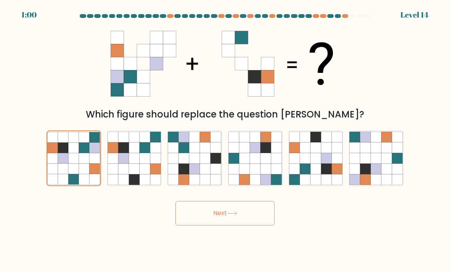
click at [227, 201] on button "Next" at bounding box center [224, 213] width 99 height 24
click at [306, 214] on body "0:58 Level 14" at bounding box center [225, 136] width 450 height 272
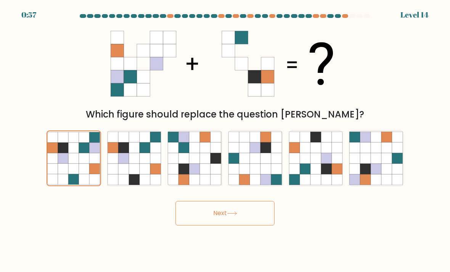
click at [270, 207] on button "Next" at bounding box center [224, 213] width 99 height 24
click at [235, 201] on button "Next" at bounding box center [224, 213] width 99 height 24
click at [219, 201] on button "Next" at bounding box center [224, 213] width 99 height 24
click at [212, 201] on button "Next" at bounding box center [224, 213] width 99 height 24
click at [225, 170] on form at bounding box center [225, 119] width 450 height 211
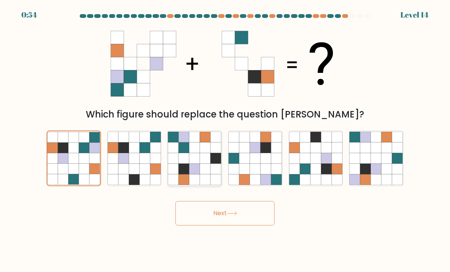
click at [211, 164] on icon at bounding box center [216, 169] width 11 height 11
click at [225, 140] on input "c." at bounding box center [225, 138] width 0 height 4
radio input "true"
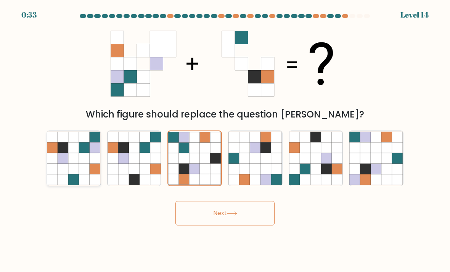
click at [57, 153] on icon at bounding box center [52, 158] width 11 height 11
click at [225, 140] on input "a." at bounding box center [225, 138] width 0 height 4
radio input "true"
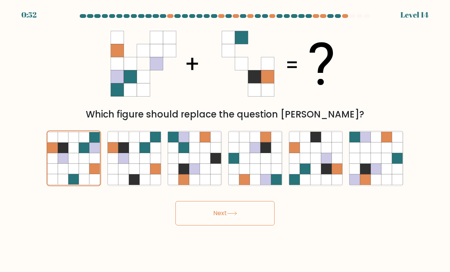
click at [215, 201] on button "Next" at bounding box center [224, 213] width 99 height 24
click at [217, 201] on button "Next" at bounding box center [224, 213] width 99 height 24
click at [215, 201] on button "Next" at bounding box center [224, 213] width 99 height 24
click at [357, 174] on icon at bounding box center [355, 179] width 11 height 11
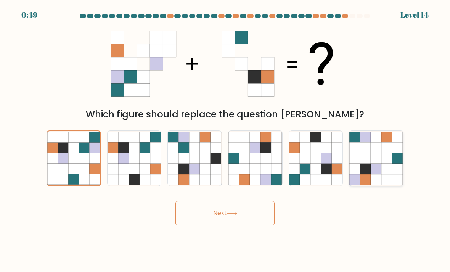
click at [225, 140] on input "f." at bounding box center [225, 138] width 0 height 4
radio input "true"
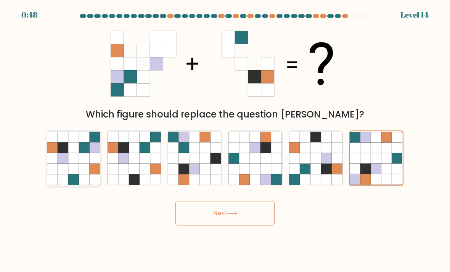
click at [94, 142] on icon at bounding box center [95, 147] width 11 height 11
click at [225, 136] on input "a." at bounding box center [225, 138] width 0 height 4
radio input "true"
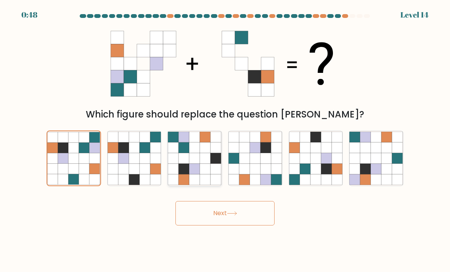
click at [186, 142] on icon at bounding box center [184, 147] width 11 height 11
click at [225, 136] on input "c." at bounding box center [225, 138] width 0 height 4
radio input "true"
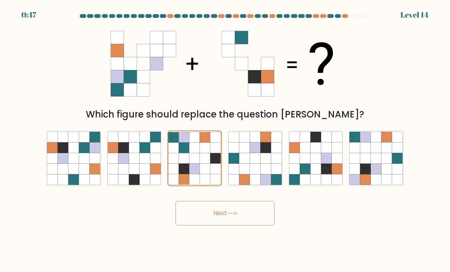
click at [202, 207] on button "Next" at bounding box center [224, 213] width 99 height 24
click at [218, 201] on button "Next" at bounding box center [224, 213] width 99 height 24
click at [83, 142] on icon at bounding box center [84, 147] width 11 height 11
click at [225, 136] on input "a." at bounding box center [225, 138] width 0 height 4
radio input "true"
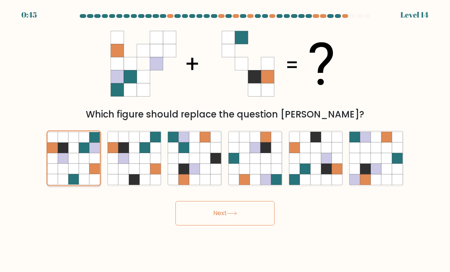
scroll to position [0, 0]
click at [216, 164] on icon at bounding box center [216, 158] width 11 height 11
click at [225, 140] on input "c." at bounding box center [225, 138] width 0 height 4
radio input "true"
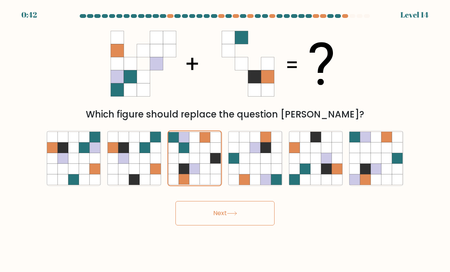
click at [225, 216] on button "Next" at bounding box center [224, 213] width 99 height 24
click at [248, 164] on icon at bounding box center [244, 158] width 11 height 11
click at [225, 140] on input "d." at bounding box center [225, 138] width 0 height 4
radio input "true"
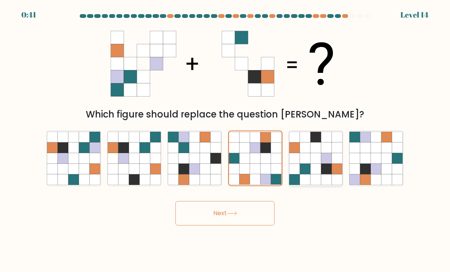
click at [305, 164] on icon at bounding box center [305, 158] width 11 height 11
click at [225, 140] on input "e." at bounding box center [225, 138] width 0 height 4
radio input "true"
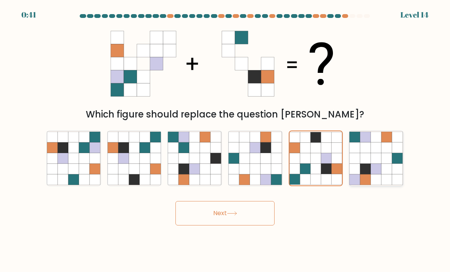
click at [355, 164] on icon at bounding box center [355, 158] width 11 height 11
click at [225, 140] on input "f." at bounding box center [225, 138] width 0 height 4
radio input "true"
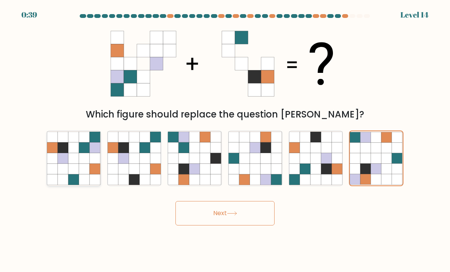
click at [82, 164] on icon at bounding box center [84, 158] width 11 height 11
click at [225, 140] on input "a." at bounding box center [225, 138] width 0 height 4
radio input "true"
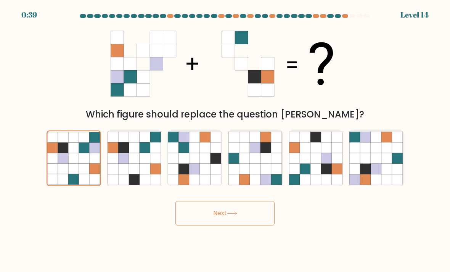
click at [228, 220] on button "Next" at bounding box center [224, 213] width 99 height 24
click at [229, 224] on button "Next" at bounding box center [224, 213] width 99 height 24
click at [299, 225] on div "Next" at bounding box center [225, 210] width 366 height 30
click at [233, 225] on button "Next" at bounding box center [224, 213] width 99 height 24
click at [230, 215] on icon at bounding box center [232, 213] width 10 height 4
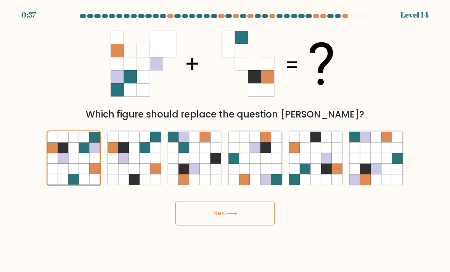
click at [230, 215] on icon at bounding box center [232, 213] width 10 height 4
click at [229, 216] on button "Next" at bounding box center [224, 213] width 99 height 24
click at [228, 216] on button "Next" at bounding box center [224, 213] width 99 height 24
click at [228, 218] on button "Next" at bounding box center [224, 213] width 99 height 24
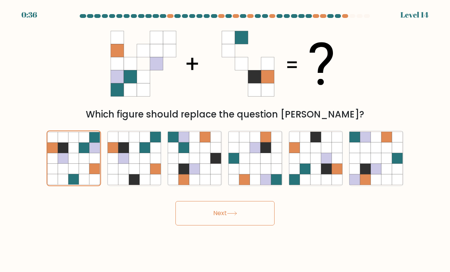
click at [226, 217] on button "Next" at bounding box center [224, 213] width 99 height 24
click at [218, 225] on button "Next" at bounding box center [224, 213] width 99 height 24
click at [230, 225] on button "Next" at bounding box center [224, 213] width 99 height 24
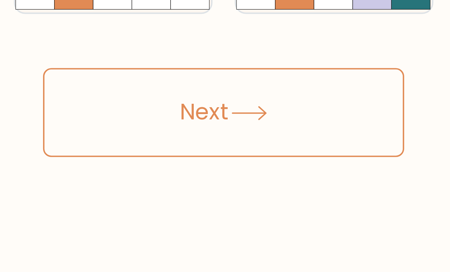
click at [175, 201] on button "Next" at bounding box center [224, 213] width 99 height 24
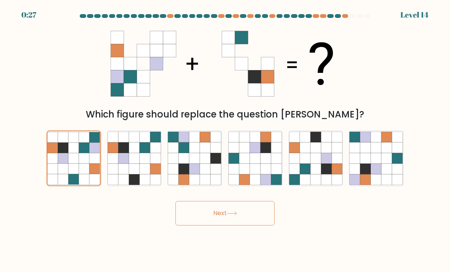
click at [220, 219] on button "Next" at bounding box center [224, 213] width 99 height 24
click at [230, 215] on icon at bounding box center [232, 213] width 10 height 4
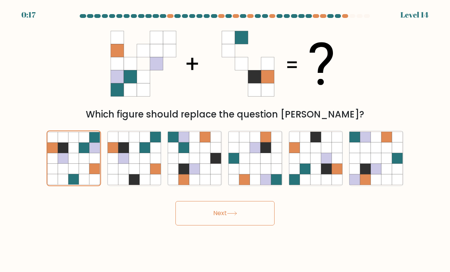
click at [230, 215] on icon at bounding box center [232, 213] width 10 height 4
click at [236, 225] on button "Next" at bounding box center [224, 213] width 99 height 24
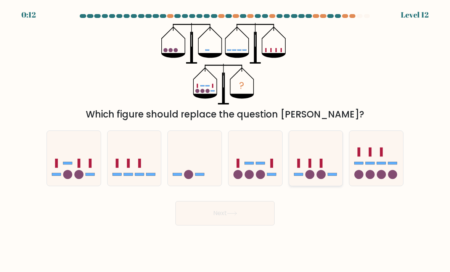
click at [319, 174] on icon at bounding box center [316, 158] width 54 height 45
click at [225, 140] on input "e." at bounding box center [225, 138] width 0 height 4
radio input "true"
click at [243, 225] on button "Next" at bounding box center [224, 213] width 99 height 24
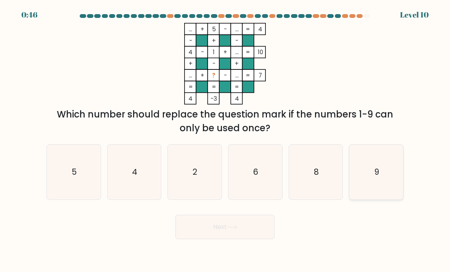
click at [364, 169] on icon "9" at bounding box center [376, 172] width 54 height 54
click at [225, 140] on input "f. 9" at bounding box center [225, 138] width 0 height 4
radio input "true"
click at [252, 239] on button "Next" at bounding box center [224, 227] width 99 height 24
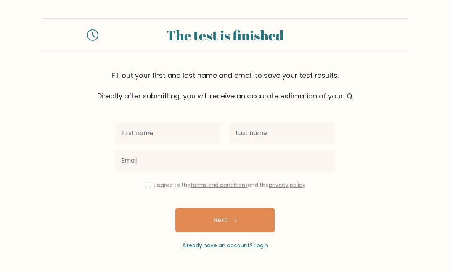
click at [234, 238] on div "Already have an account? Login" at bounding box center [225, 240] width 220 height 17
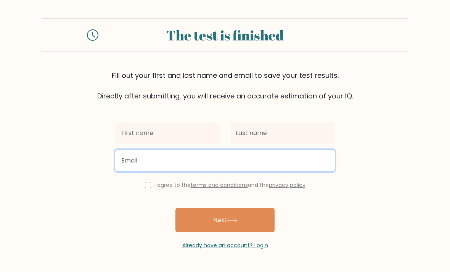
click at [229, 161] on input "email" at bounding box center [225, 160] width 220 height 21
paste input "[EMAIL_ADDRESS][DOMAIN_NAME]"
type input "[EMAIL_ADDRESS][DOMAIN_NAME]"
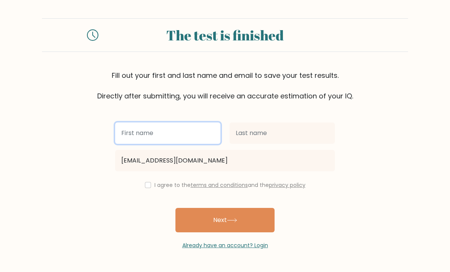
click at [178, 135] on input "text" at bounding box center [167, 132] width 105 height 21
type input "dxd"
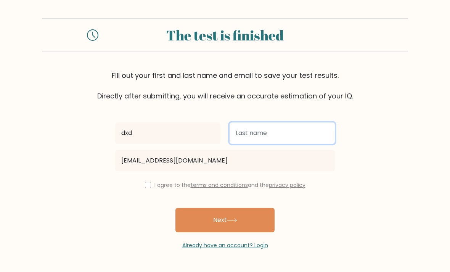
click at [266, 138] on input "text" at bounding box center [282, 132] width 105 height 21
type input "xx"
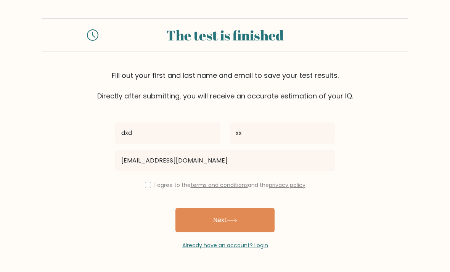
click at [147, 186] on input "checkbox" at bounding box center [148, 185] width 6 height 6
checkbox input "true"
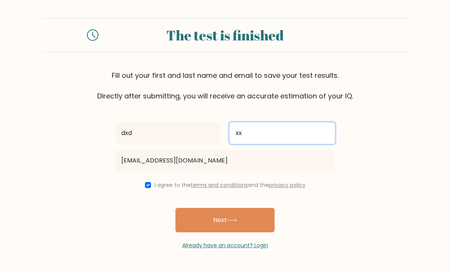
click at [262, 135] on input "xx" at bounding box center [282, 132] width 105 height 21
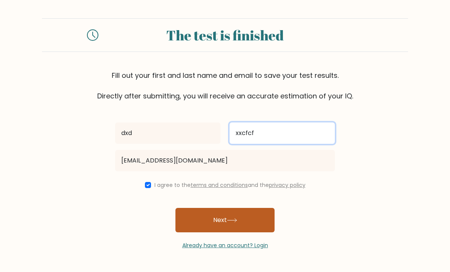
type input "xxcfcf"
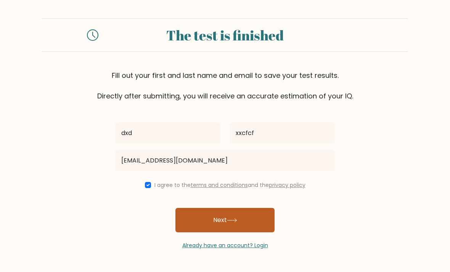
click at [237, 223] on button "Next" at bounding box center [224, 220] width 99 height 24
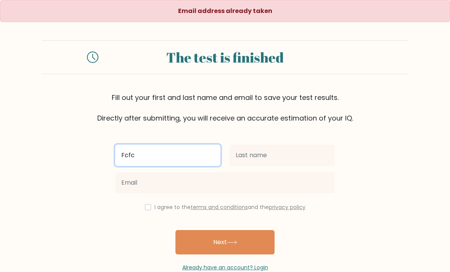
type input "Fcfc"
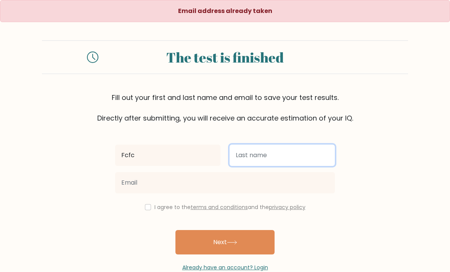
click at [272, 159] on input "text" at bounding box center [282, 154] width 105 height 21
type input "fcfc"
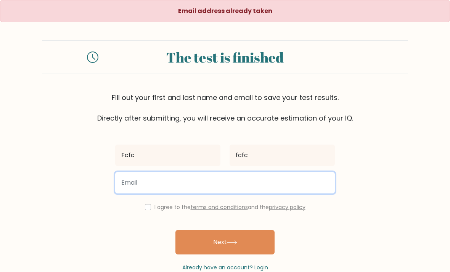
click at [275, 186] on input "email" at bounding box center [225, 182] width 220 height 21
paste input "covomo7528@fintehs.com"
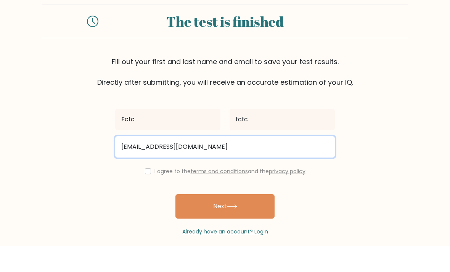
scroll to position [16, 0]
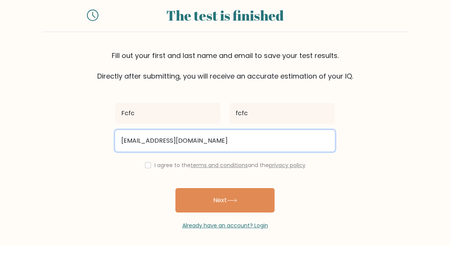
type input "covomo7528@fintehs.com"
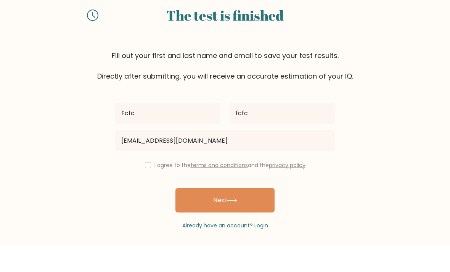
click at [147, 188] on input "checkbox" at bounding box center [148, 191] width 6 height 6
checkbox input "true"
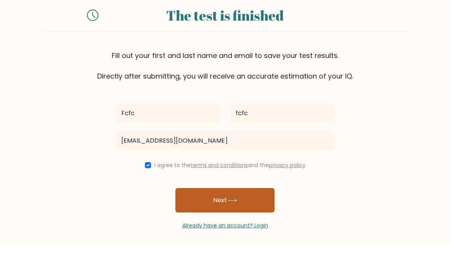
click at [239, 214] on button "Next" at bounding box center [224, 226] width 99 height 24
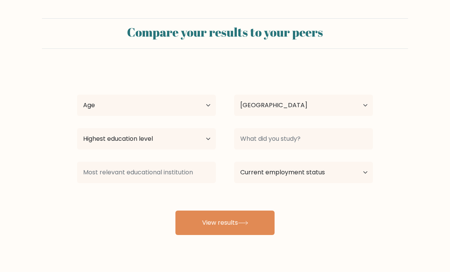
select select "US"
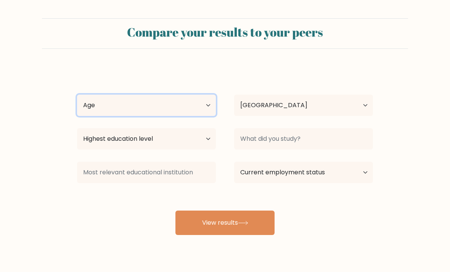
click at [183, 109] on select "Age Under [DEMOGRAPHIC_DATA] [DEMOGRAPHIC_DATA] [DEMOGRAPHIC_DATA] [DEMOGRAPHIC…" at bounding box center [146, 105] width 139 height 21
select select "18_24"
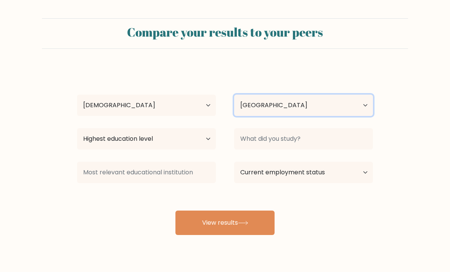
click at [318, 109] on select "Country [GEOGRAPHIC_DATA] [GEOGRAPHIC_DATA] [GEOGRAPHIC_DATA] [US_STATE] [GEOGR…" at bounding box center [303, 105] width 139 height 21
click at [342, 102] on select "Country [GEOGRAPHIC_DATA] [GEOGRAPHIC_DATA] [GEOGRAPHIC_DATA] [US_STATE] [GEOGR…" at bounding box center [303, 105] width 139 height 21
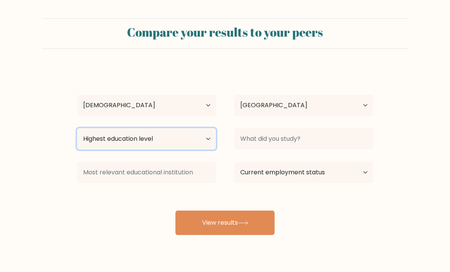
click at [96, 133] on select "Highest education level No schooling Primary Lower Secondary Upper Secondary Oc…" at bounding box center [146, 138] width 139 height 21
select select "upper_secondary"
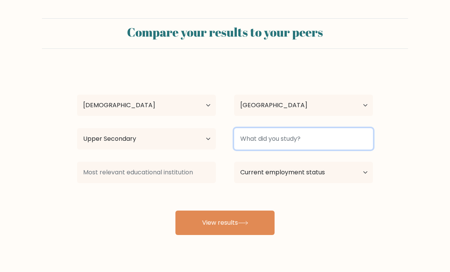
click at [313, 144] on input at bounding box center [303, 138] width 139 height 21
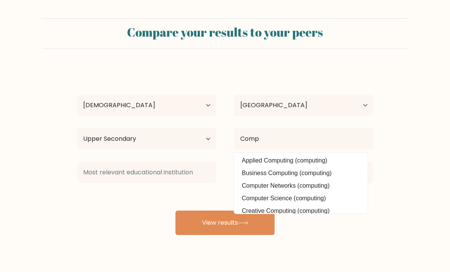
click at [300, 159] on div "Current employment status Employed Student Retired Other / prefer not to answer" at bounding box center [303, 172] width 157 height 27
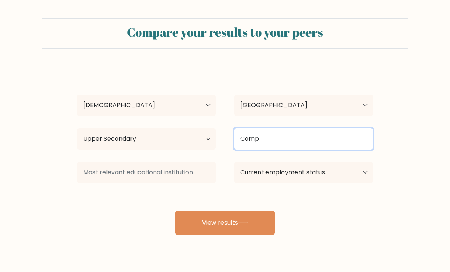
click at [303, 142] on input "Comp" at bounding box center [303, 138] width 139 height 21
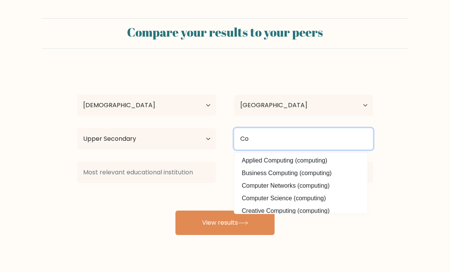
type input "C"
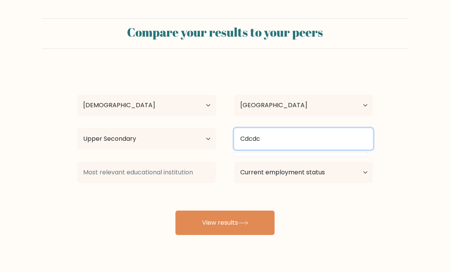
type input "Cdcdc"
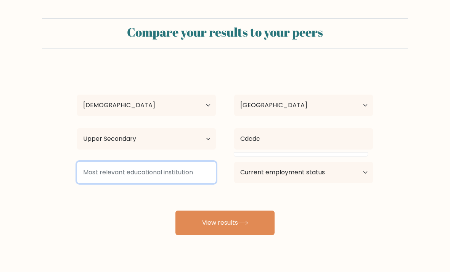
click at [193, 183] on input at bounding box center [146, 172] width 139 height 21
type input "dcdcdcdc"
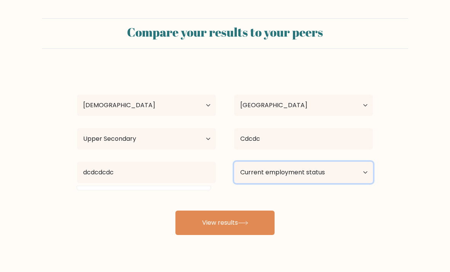
click at [298, 174] on select "Current employment status Employed Student Retired Other / prefer not to answer" at bounding box center [303, 172] width 139 height 21
select select "other"
click at [234, 239] on div "Compare your results to your peers Fcfc fcfc Age Under [DEMOGRAPHIC_DATA] [DEMO…" at bounding box center [225, 144] width 450 height 289
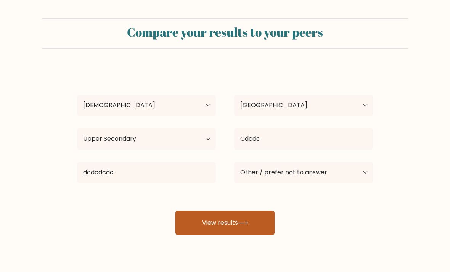
click at [230, 231] on button "View results" at bounding box center [224, 222] width 99 height 24
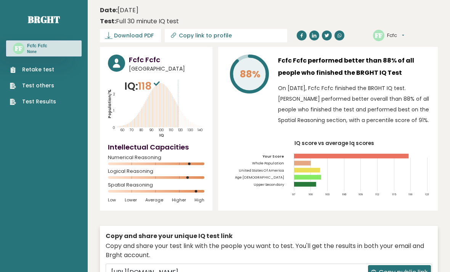
click at [165, 87] on icon at bounding box center [165, 106] width 0 height 42
click at [154, 79] on span "118" at bounding box center [150, 86] width 24 height 14
click at [155, 85] on sup at bounding box center [157, 83] width 10 height 11
click at [148, 103] on text "140" at bounding box center [157, 103] width 98 height 57
click at [27, 70] on link "Retake test" at bounding box center [33, 70] width 46 height 8
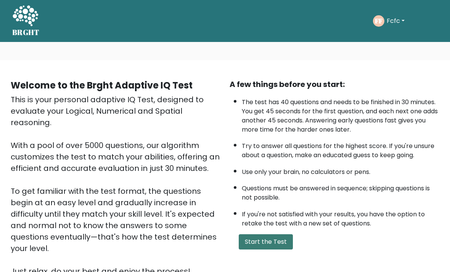
click at [273, 247] on button "Start the Test" at bounding box center [266, 241] width 54 height 15
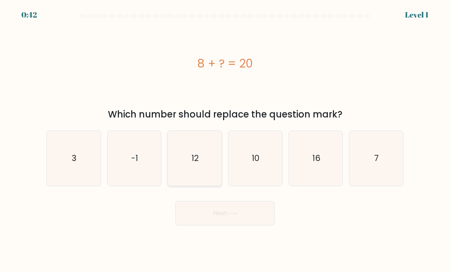
click at [196, 164] on text "12" at bounding box center [195, 158] width 7 height 11
click at [225, 140] on input "c. 12" at bounding box center [225, 138] width 0 height 4
radio input "true"
click at [227, 221] on button "Next" at bounding box center [224, 213] width 99 height 24
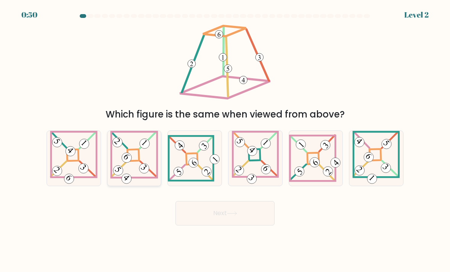
click at [136, 171] on icon at bounding box center [134, 158] width 48 height 55
click at [225, 140] on input "b." at bounding box center [225, 138] width 0 height 4
radio input "true"
click at [226, 225] on button "Next" at bounding box center [224, 213] width 99 height 24
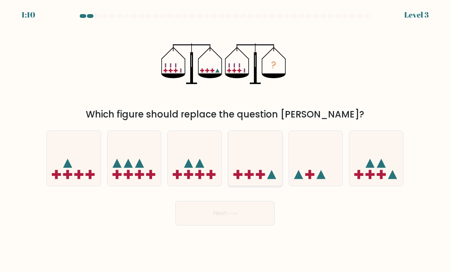
click at [261, 177] on rect at bounding box center [260, 174] width 3 height 9
click at [225, 140] on input "d." at bounding box center [225, 138] width 0 height 4
radio input "true"
click at [246, 222] on button "Next" at bounding box center [224, 213] width 99 height 24
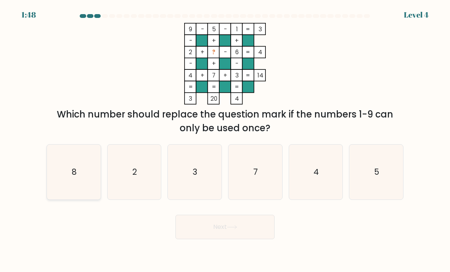
click at [91, 176] on icon "8" at bounding box center [74, 172] width 54 height 54
click at [225, 140] on input "a. 8" at bounding box center [225, 138] width 0 height 4
radio input "true"
click at [207, 239] on button "Next" at bounding box center [224, 227] width 99 height 24
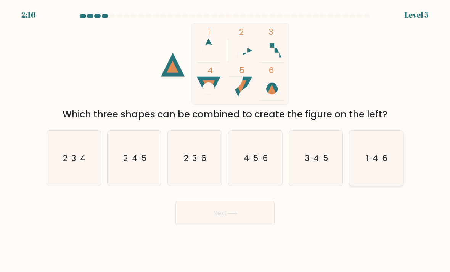
click at [372, 164] on text "1-4-6" at bounding box center [377, 158] width 22 height 11
click at [225, 140] on input "f. 1-4-6" at bounding box center [225, 138] width 0 height 4
radio input "true"
click at [241, 225] on button "Next" at bounding box center [224, 213] width 99 height 24
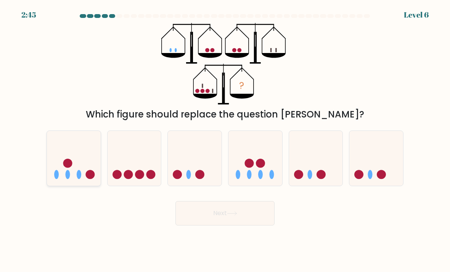
click at [86, 170] on icon at bounding box center [74, 158] width 54 height 45
click at [225, 140] on input "a." at bounding box center [225, 138] width 0 height 4
radio input "true"
click at [250, 224] on button "Next" at bounding box center [224, 213] width 99 height 24
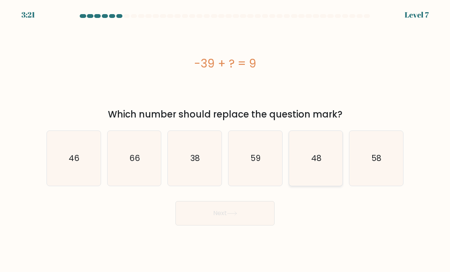
click at [314, 153] on icon "48" at bounding box center [316, 159] width 54 height 54
click at [225, 140] on input "e. 48" at bounding box center [225, 138] width 0 height 4
radio input "true"
click at [243, 225] on button "Next" at bounding box center [224, 213] width 99 height 24
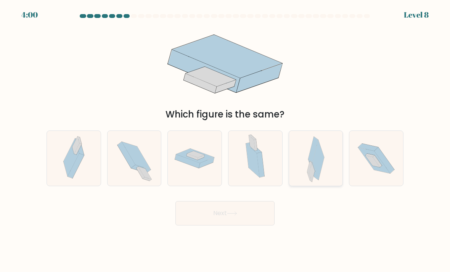
click at [310, 173] on icon at bounding box center [309, 167] width 5 height 12
click at [225, 140] on input "e." at bounding box center [225, 138] width 0 height 4
radio input "true"
click at [251, 225] on button "Next" at bounding box center [224, 213] width 99 height 24
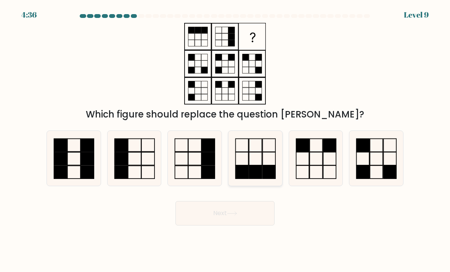
click at [242, 173] on rect at bounding box center [242, 171] width 13 height 13
click at [225, 140] on input "d." at bounding box center [225, 138] width 0 height 4
radio input "true"
click at [240, 224] on button "Next" at bounding box center [224, 213] width 99 height 24
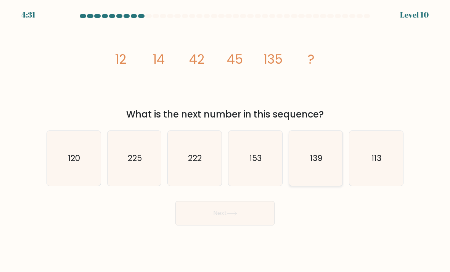
click at [313, 161] on text "139" at bounding box center [316, 158] width 12 height 11
click at [225, 140] on input "e. 139" at bounding box center [225, 138] width 0 height 4
radio input "true"
click at [258, 224] on button "Next" at bounding box center [224, 213] width 99 height 24
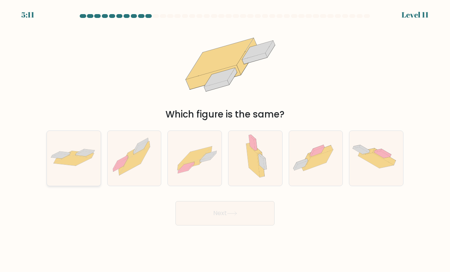
click at [69, 164] on icon at bounding box center [72, 161] width 37 height 10
click at [225, 140] on input "a." at bounding box center [225, 138] width 0 height 4
radio input "true"
click at [244, 217] on button "Next" at bounding box center [224, 213] width 99 height 24
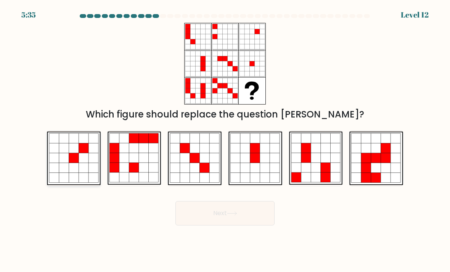
click at [63, 162] on icon at bounding box center [64, 158] width 10 height 10
click at [225, 140] on input "a." at bounding box center [225, 138] width 0 height 4
radio input "true"
click at [246, 220] on button "Next" at bounding box center [224, 213] width 99 height 24
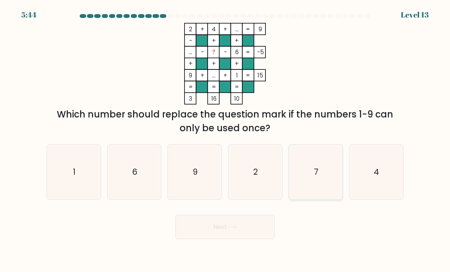
click at [318, 163] on icon "7" at bounding box center [316, 172] width 54 height 54
click at [225, 140] on input "e. 7" at bounding box center [225, 138] width 0 height 4
radio input "true"
click at [241, 239] on button "Next" at bounding box center [224, 227] width 99 height 24
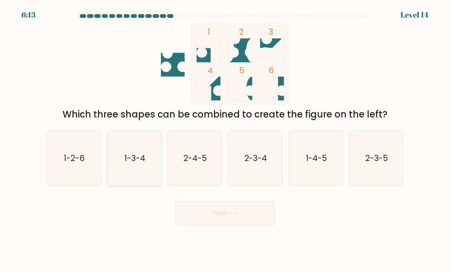
click at [142, 164] on text "1-3-4" at bounding box center [134, 158] width 21 height 11
click at [225, 140] on input "b. 1-3-4" at bounding box center [225, 138] width 0 height 4
radio input "true"
click at [236, 225] on button "Next" at bounding box center [224, 213] width 99 height 24
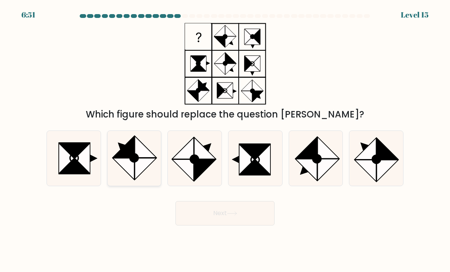
click at [124, 157] on icon at bounding box center [122, 146] width 21 height 21
click at [225, 140] on input "b." at bounding box center [225, 138] width 0 height 4
radio input "true"
click at [66, 161] on icon at bounding box center [66, 158] width 15 height 31
click at [225, 140] on input "a." at bounding box center [225, 138] width 0 height 4
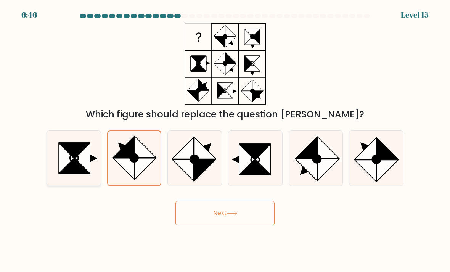
radio input "true"
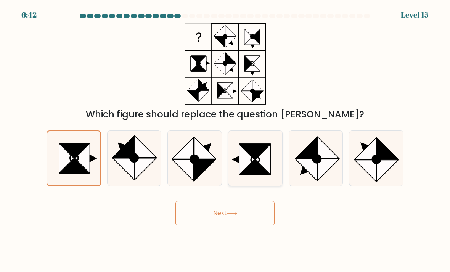
click at [241, 159] on icon at bounding box center [246, 159] width 15 height 31
click at [225, 140] on input "d." at bounding box center [225, 138] width 0 height 4
radio input "true"
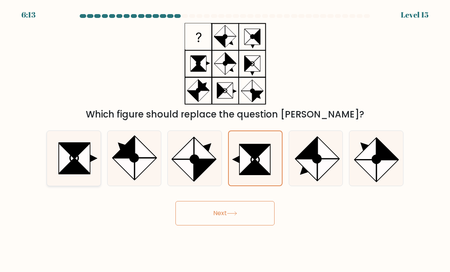
click at [63, 155] on icon at bounding box center [66, 158] width 15 height 31
click at [225, 140] on input "a." at bounding box center [225, 138] width 0 height 4
radio input "true"
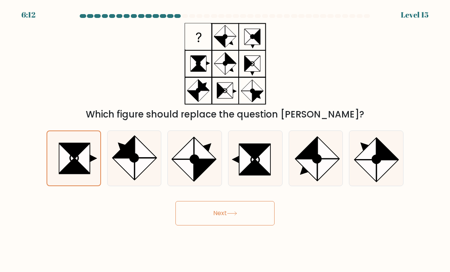
click at [179, 215] on button "Next" at bounding box center [224, 213] width 99 height 24
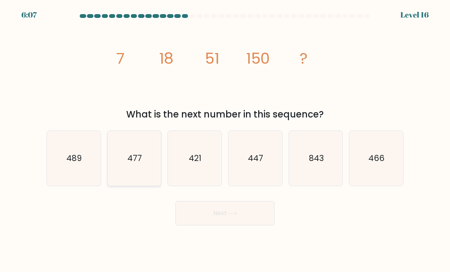
click at [154, 170] on icon "477" at bounding box center [135, 159] width 54 height 54
click at [225, 140] on input "b. 477" at bounding box center [225, 138] width 0 height 4
radio input "true"
click at [218, 220] on button "Next" at bounding box center [224, 213] width 99 height 24
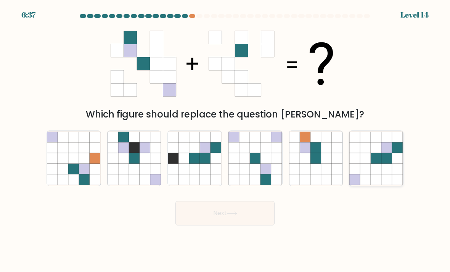
click at [363, 164] on icon at bounding box center [365, 158] width 11 height 11
click at [225, 140] on input "f." at bounding box center [225, 138] width 0 height 4
radio input "true"
click at [246, 225] on button "Next" at bounding box center [224, 213] width 99 height 24
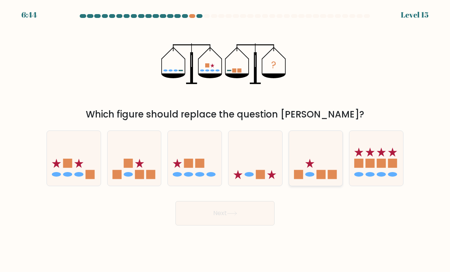
click at [316, 157] on icon at bounding box center [316, 158] width 54 height 45
click at [225, 140] on input "e." at bounding box center [225, 138] width 0 height 4
radio input "true"
click at [252, 225] on button "Next" at bounding box center [224, 213] width 99 height 24
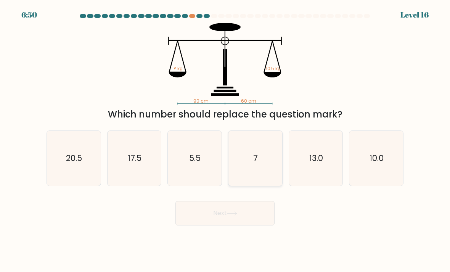
click at [267, 141] on icon "7" at bounding box center [255, 159] width 54 height 54
click at [225, 140] on input "d. 7" at bounding box center [225, 138] width 0 height 4
radio input "true"
click at [237, 225] on button "Next" at bounding box center [224, 213] width 99 height 24
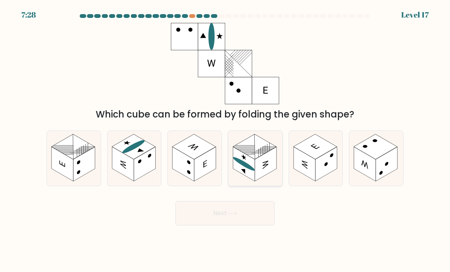
click at [257, 171] on rect at bounding box center [266, 164] width 22 height 34
click at [225, 140] on input "d." at bounding box center [225, 138] width 0 height 4
radio input "true"
click at [251, 225] on button "Next" at bounding box center [224, 213] width 99 height 24
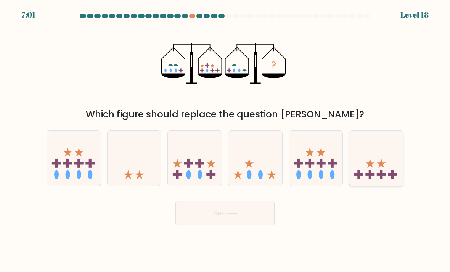
click at [389, 167] on icon at bounding box center [376, 158] width 54 height 45
click at [225, 140] on input "f." at bounding box center [225, 138] width 0 height 4
radio input "true"
click at [237, 215] on icon at bounding box center [232, 213] width 10 height 4
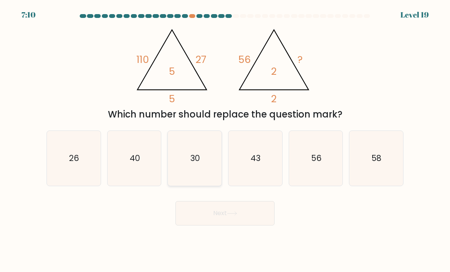
click at [201, 169] on icon "30" at bounding box center [195, 159] width 54 height 54
click at [225, 140] on input "c. 30" at bounding box center [225, 138] width 0 height 4
radio input "true"
click at [220, 225] on button "Next" at bounding box center [224, 213] width 99 height 24
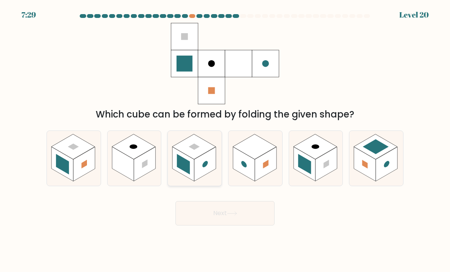
click at [183, 162] on rect at bounding box center [183, 164] width 22 height 34
click at [225, 140] on input "c." at bounding box center [225, 138] width 0 height 4
radio input "true"
click at [199, 225] on button "Next" at bounding box center [224, 213] width 99 height 24
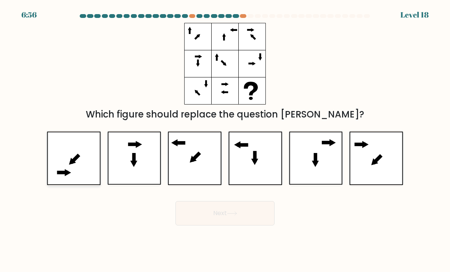
click at [94, 175] on icon at bounding box center [74, 158] width 54 height 53
click at [225, 140] on input "a." at bounding box center [225, 138] width 0 height 4
radio input "true"
click at [230, 225] on button "Next" at bounding box center [224, 213] width 99 height 24
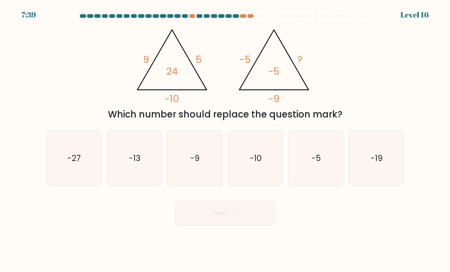
click at [36, 57] on form at bounding box center [225, 119] width 450 height 211
click at [311, 165] on icon "-5" at bounding box center [316, 159] width 54 height 54
click at [225, 140] on input "e. -5" at bounding box center [225, 138] width 0 height 4
radio input "true"
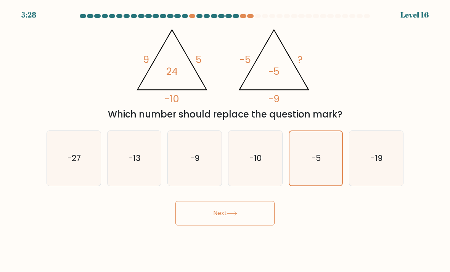
click at [234, 217] on button "Next" at bounding box center [224, 213] width 99 height 24
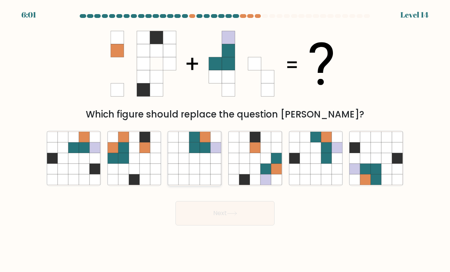
click at [204, 156] on icon at bounding box center [205, 158] width 11 height 11
click at [225, 140] on input "c." at bounding box center [225, 138] width 0 height 4
radio input "true"
click at [392, 174] on icon at bounding box center [397, 179] width 11 height 11
click at [225, 140] on input "f." at bounding box center [225, 138] width 0 height 4
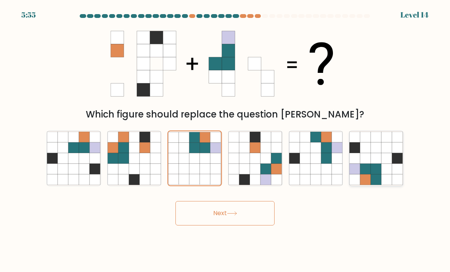
radio input "true"
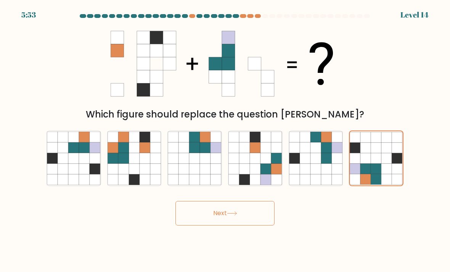
click at [252, 212] on button "Next" at bounding box center [224, 213] width 99 height 24
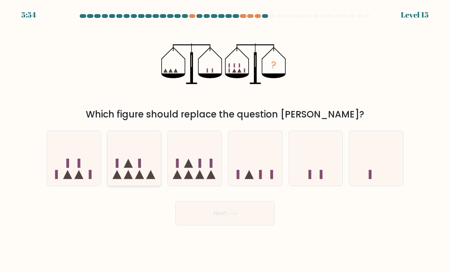
click at [150, 176] on icon at bounding box center [135, 158] width 54 height 45
click at [225, 140] on input "b." at bounding box center [225, 138] width 0 height 4
radio input "true"
click at [234, 211] on icon at bounding box center [232, 213] width 10 height 4
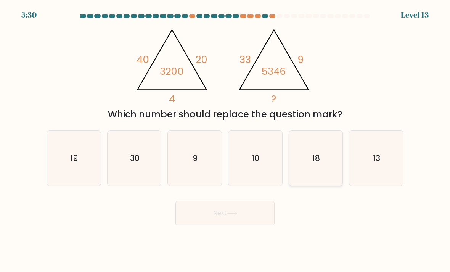
click at [318, 164] on icon "18" at bounding box center [316, 159] width 54 height 54
click at [225, 140] on input "e. 18" at bounding box center [225, 138] width 0 height 4
radio input "true"
click at [241, 212] on button "Next" at bounding box center [224, 213] width 99 height 24
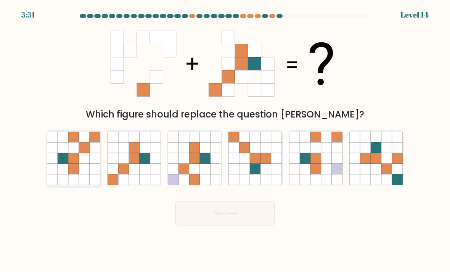
click at [81, 132] on icon at bounding box center [84, 137] width 11 height 11
click at [225, 136] on input "a." at bounding box center [225, 138] width 0 height 4
radio input "true"
click at [189, 212] on button "Next" at bounding box center [224, 213] width 99 height 24
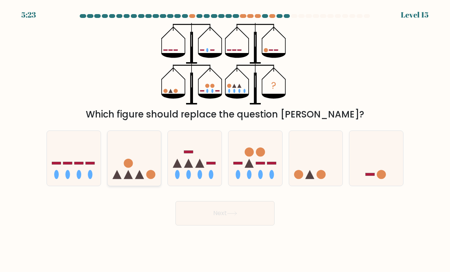
click at [119, 155] on icon at bounding box center [135, 158] width 54 height 45
click at [225, 140] on input "b." at bounding box center [225, 138] width 0 height 4
radio input "true"
click at [265, 221] on button "Next" at bounding box center [224, 213] width 99 height 24
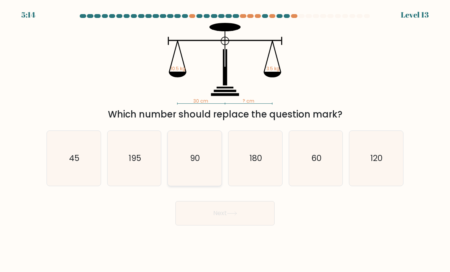
click at [212, 141] on icon "90" at bounding box center [195, 159] width 54 height 54
click at [225, 140] on input "c. 90" at bounding box center [225, 138] width 0 height 4
radio input "true"
click at [228, 214] on button "Next" at bounding box center [224, 213] width 99 height 24
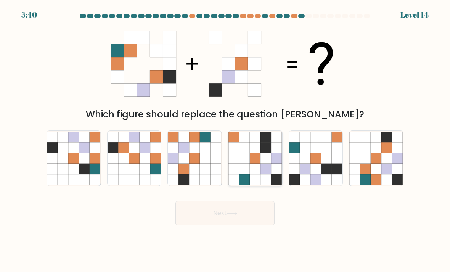
click at [238, 169] on icon at bounding box center [233, 169] width 11 height 11
click at [225, 140] on input "d." at bounding box center [225, 138] width 0 height 4
radio input "true"
click at [385, 149] on icon at bounding box center [387, 147] width 11 height 11
click at [225, 140] on input "f." at bounding box center [225, 138] width 0 height 4
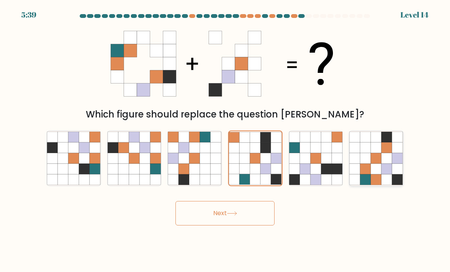
radio input "true"
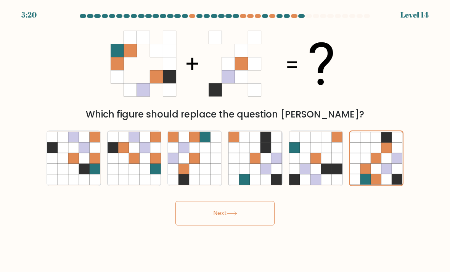
click at [207, 210] on button "Next" at bounding box center [224, 213] width 99 height 24
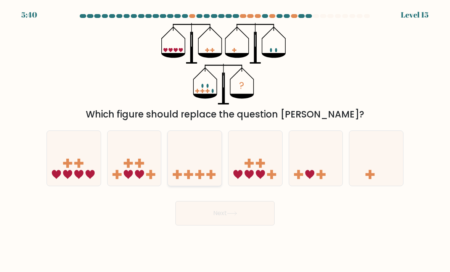
click at [182, 160] on icon at bounding box center [195, 158] width 54 height 45
click at [225, 140] on input "c." at bounding box center [225, 138] width 0 height 4
radio input "true"
click at [161, 152] on icon at bounding box center [135, 158] width 54 height 45
click at [225, 140] on input "b." at bounding box center [225, 138] width 0 height 4
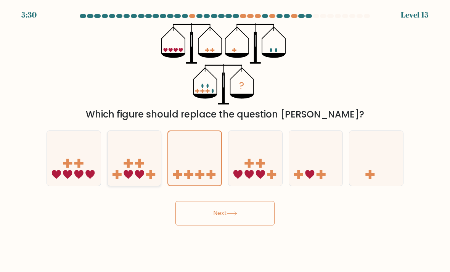
radio input "true"
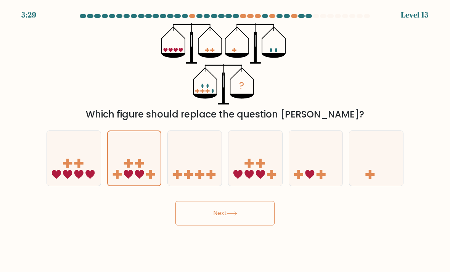
click at [199, 208] on button "Next" at bounding box center [224, 213] width 99 height 24
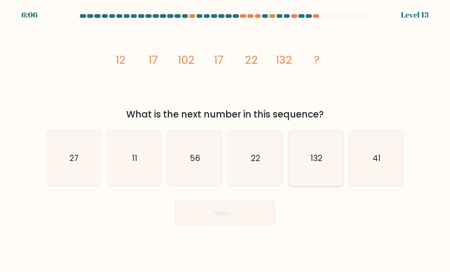
click at [293, 169] on icon "132" at bounding box center [316, 159] width 54 height 54
click at [225, 140] on input "e. 132" at bounding box center [225, 138] width 0 height 4
radio input "true"
click at [248, 216] on button "Next" at bounding box center [224, 213] width 99 height 24
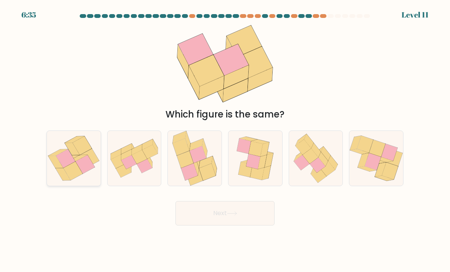
click at [63, 169] on icon at bounding box center [62, 174] width 15 height 12
click at [225, 140] on input "a." at bounding box center [225, 138] width 0 height 4
radio input "true"
click at [252, 214] on button "Next" at bounding box center [224, 213] width 99 height 24
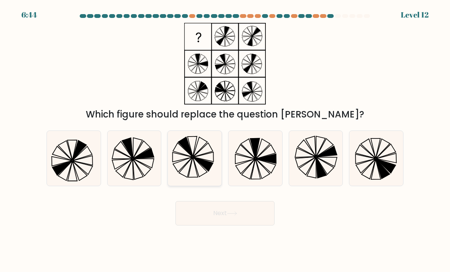
click at [183, 159] on icon at bounding box center [195, 159] width 54 height 54
click at [225, 140] on input "c." at bounding box center [225, 138] width 0 height 4
radio input "true"
click at [196, 209] on button "Next" at bounding box center [224, 213] width 99 height 24
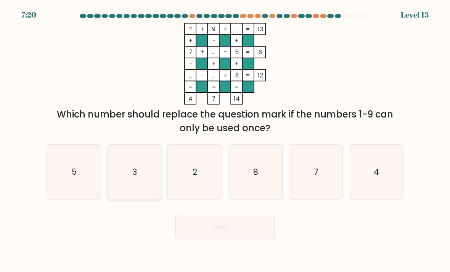
click at [126, 167] on icon "3" at bounding box center [135, 172] width 54 height 54
click at [225, 140] on input "b. 3" at bounding box center [225, 138] width 0 height 4
radio input "true"
click at [249, 236] on button "Next" at bounding box center [224, 227] width 99 height 24
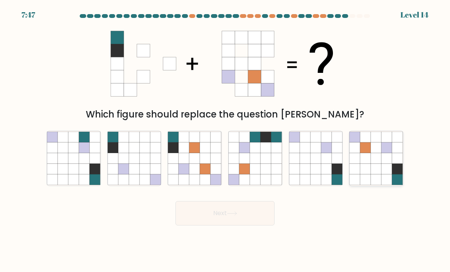
click at [386, 164] on icon at bounding box center [387, 169] width 11 height 11
click at [225, 140] on input "f." at bounding box center [225, 138] width 0 height 4
radio input "true"
click at [244, 212] on button "Next" at bounding box center [224, 213] width 99 height 24
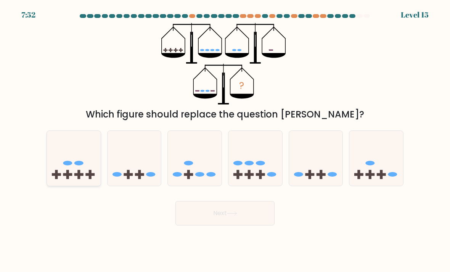
click at [70, 169] on icon at bounding box center [74, 158] width 54 height 45
click at [225, 140] on input "a." at bounding box center [225, 138] width 0 height 4
radio input "true"
click at [257, 216] on button "Next" at bounding box center [224, 213] width 99 height 24
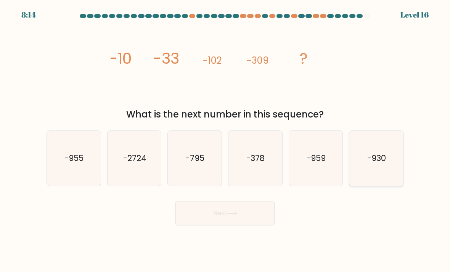
click at [364, 164] on icon "-930" at bounding box center [376, 159] width 54 height 54
click at [225, 140] on input "f. -930" at bounding box center [225, 138] width 0 height 4
radio input "true"
click at [247, 216] on button "Next" at bounding box center [224, 213] width 99 height 24
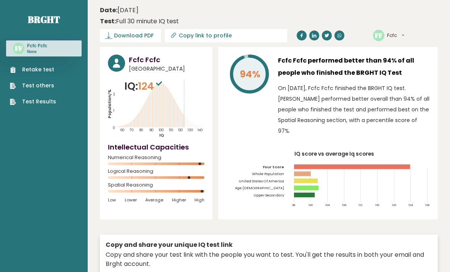
click at [35, 66] on link "Retake test" at bounding box center [33, 70] width 46 height 8
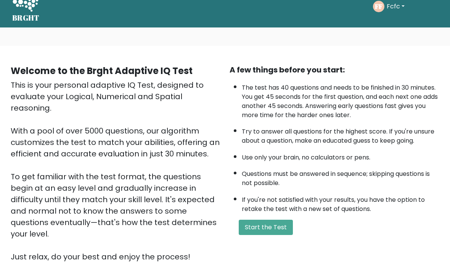
scroll to position [33, 0]
